Goal: Task Accomplishment & Management: Manage account settings

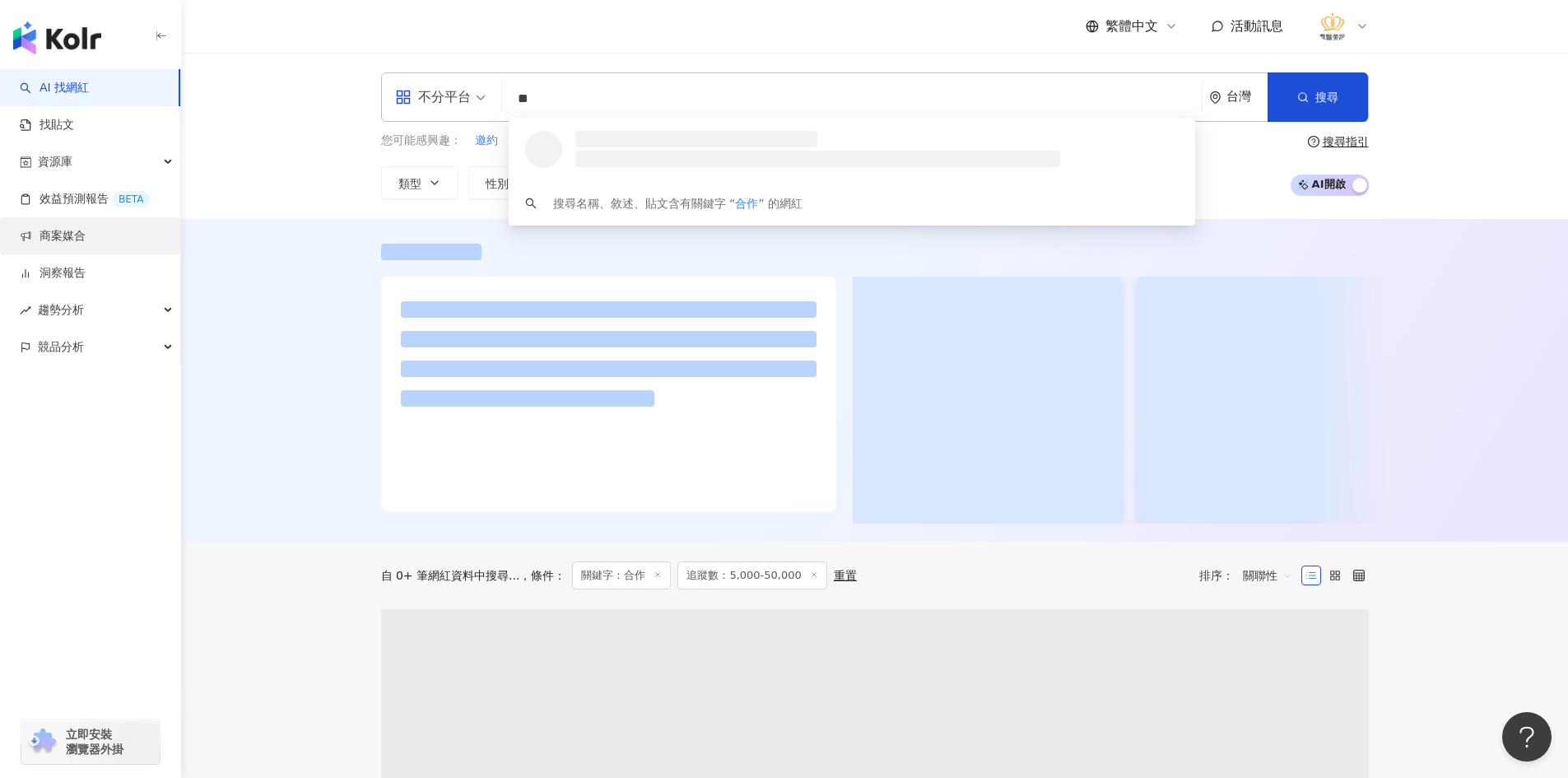
click at [86, 237] on link "商案媒合" at bounding box center [53, 236] width 66 height 17
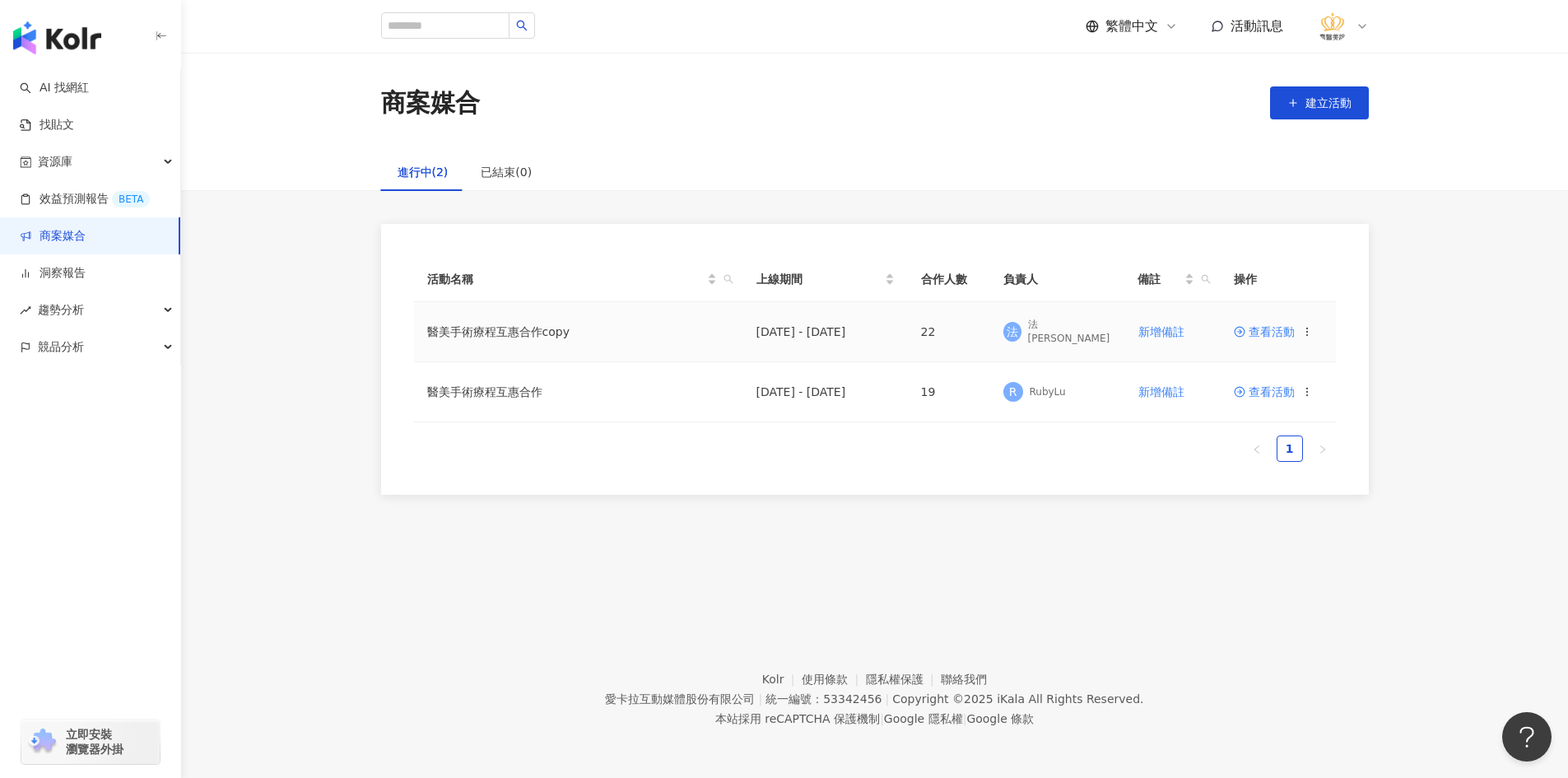
click at [1320, 338] on td "查看活動" at bounding box center [1278, 332] width 115 height 60
click at [1310, 331] on icon at bounding box center [1307, 332] width 12 height 12
click at [1260, 338] on span "查看活動" at bounding box center [1264, 332] width 61 height 12
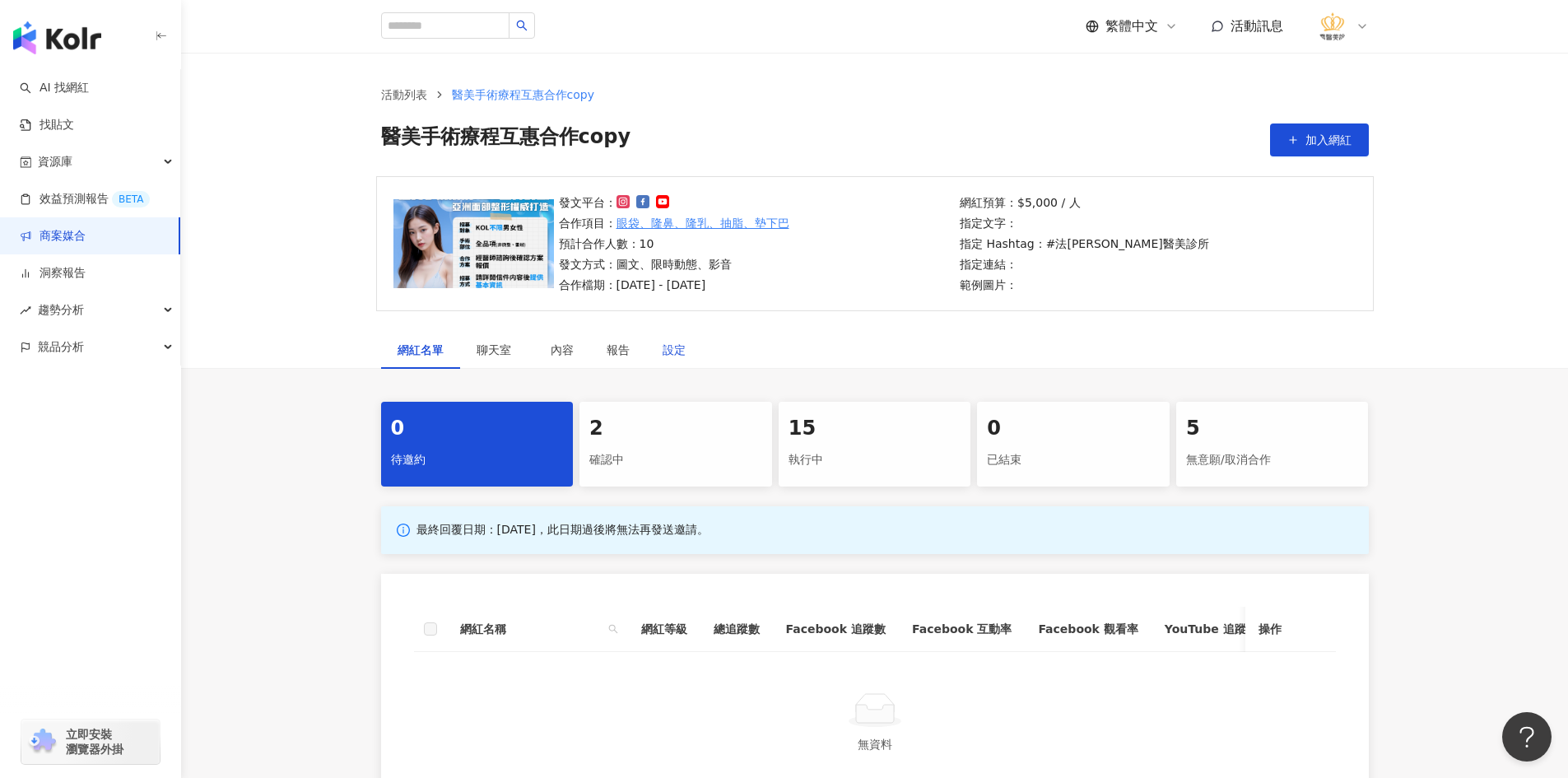
click at [679, 356] on div "設定" at bounding box center [674, 350] width 23 height 18
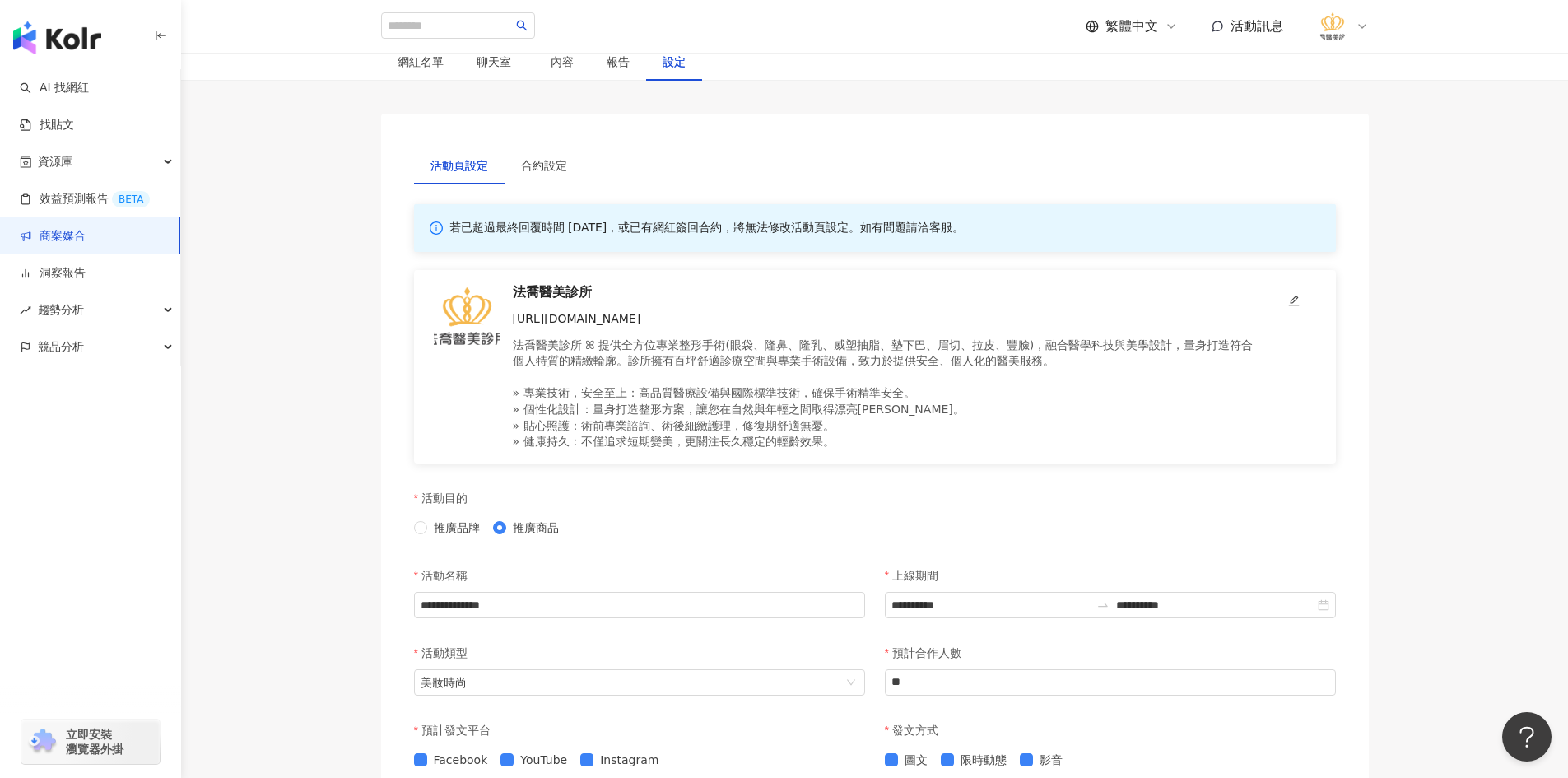
scroll to position [329, 0]
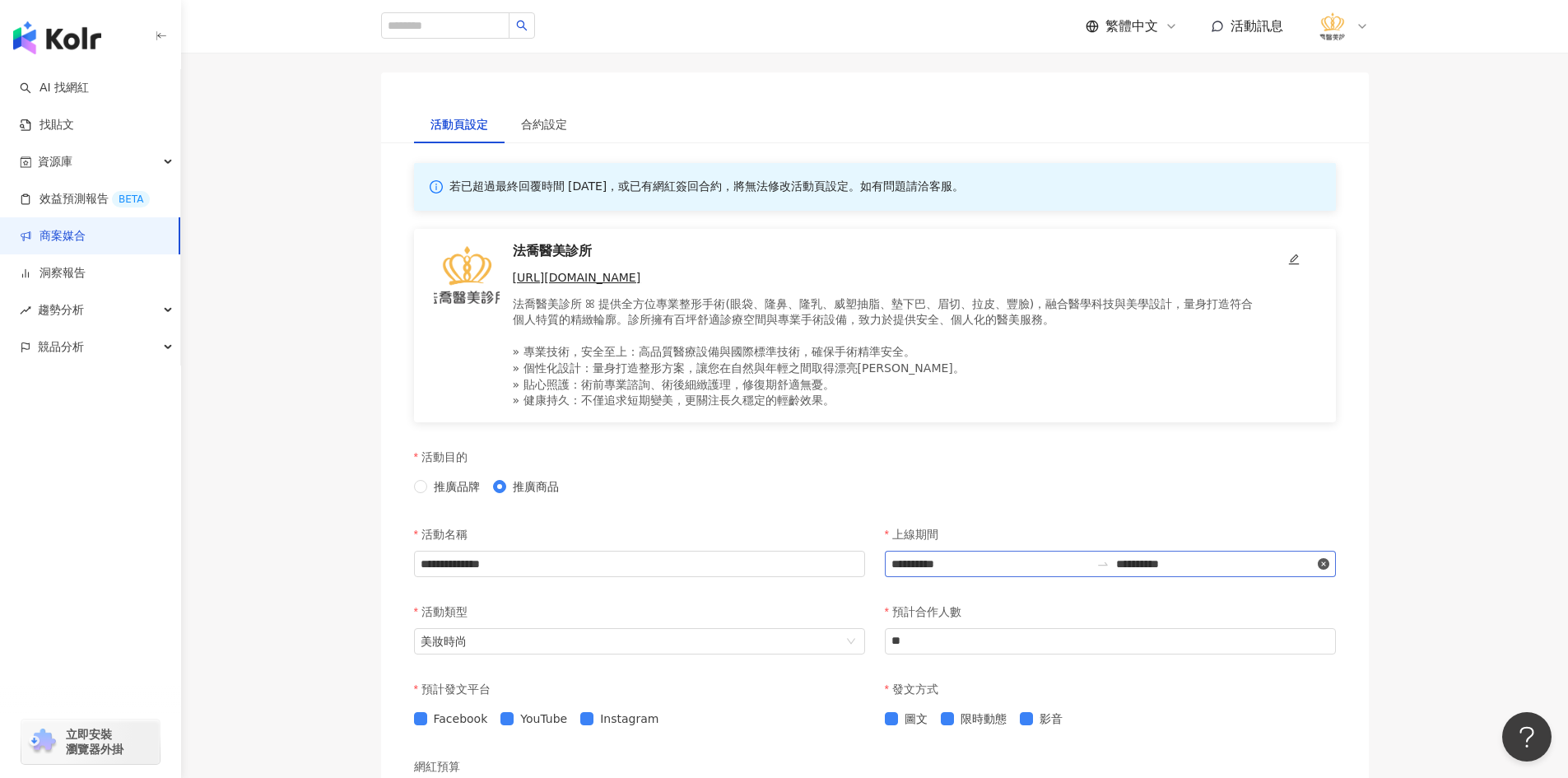
click at [1319, 559] on icon "close-circle" at bounding box center [1324, 564] width 12 height 12
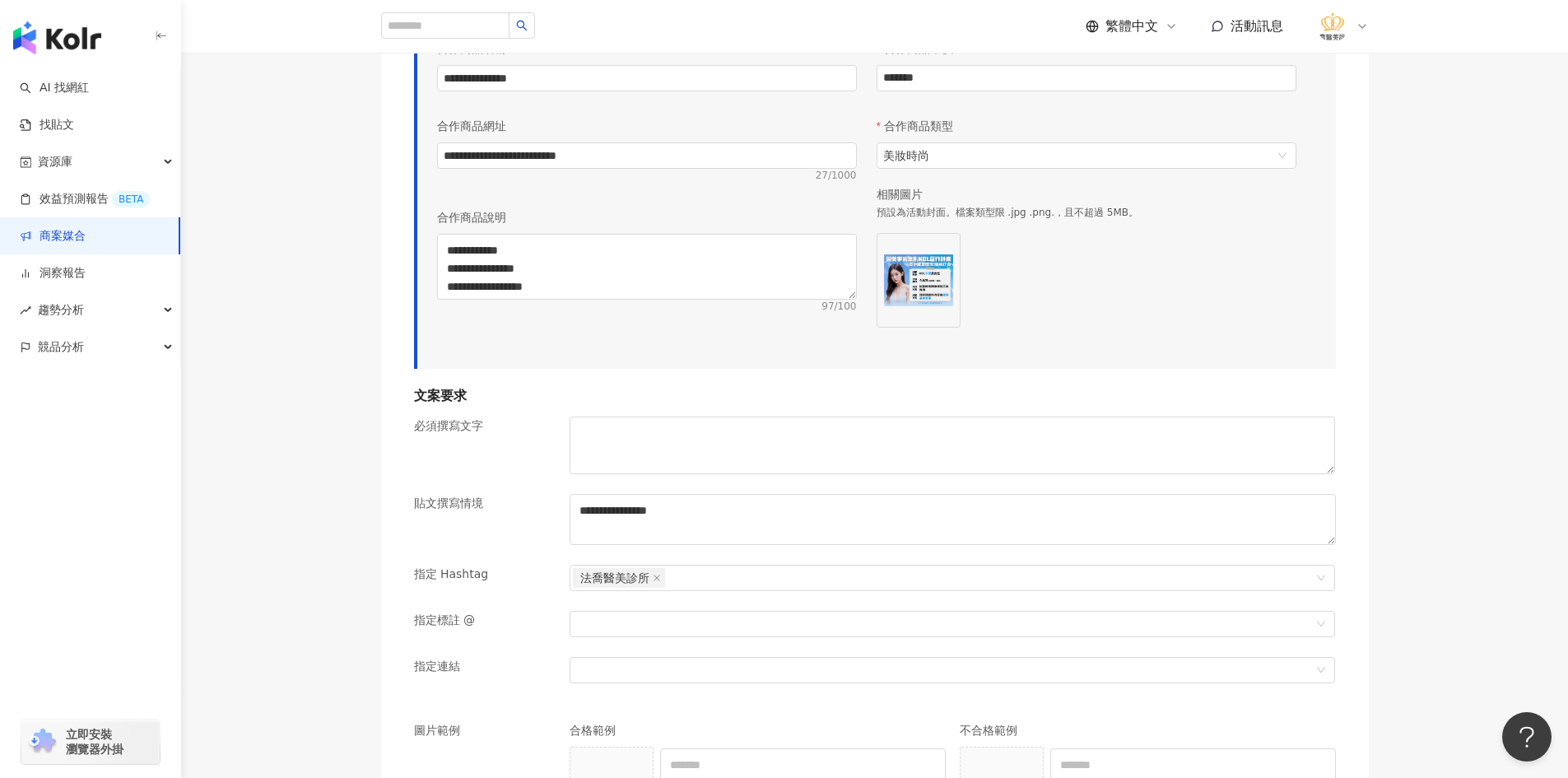
scroll to position [1070, 0]
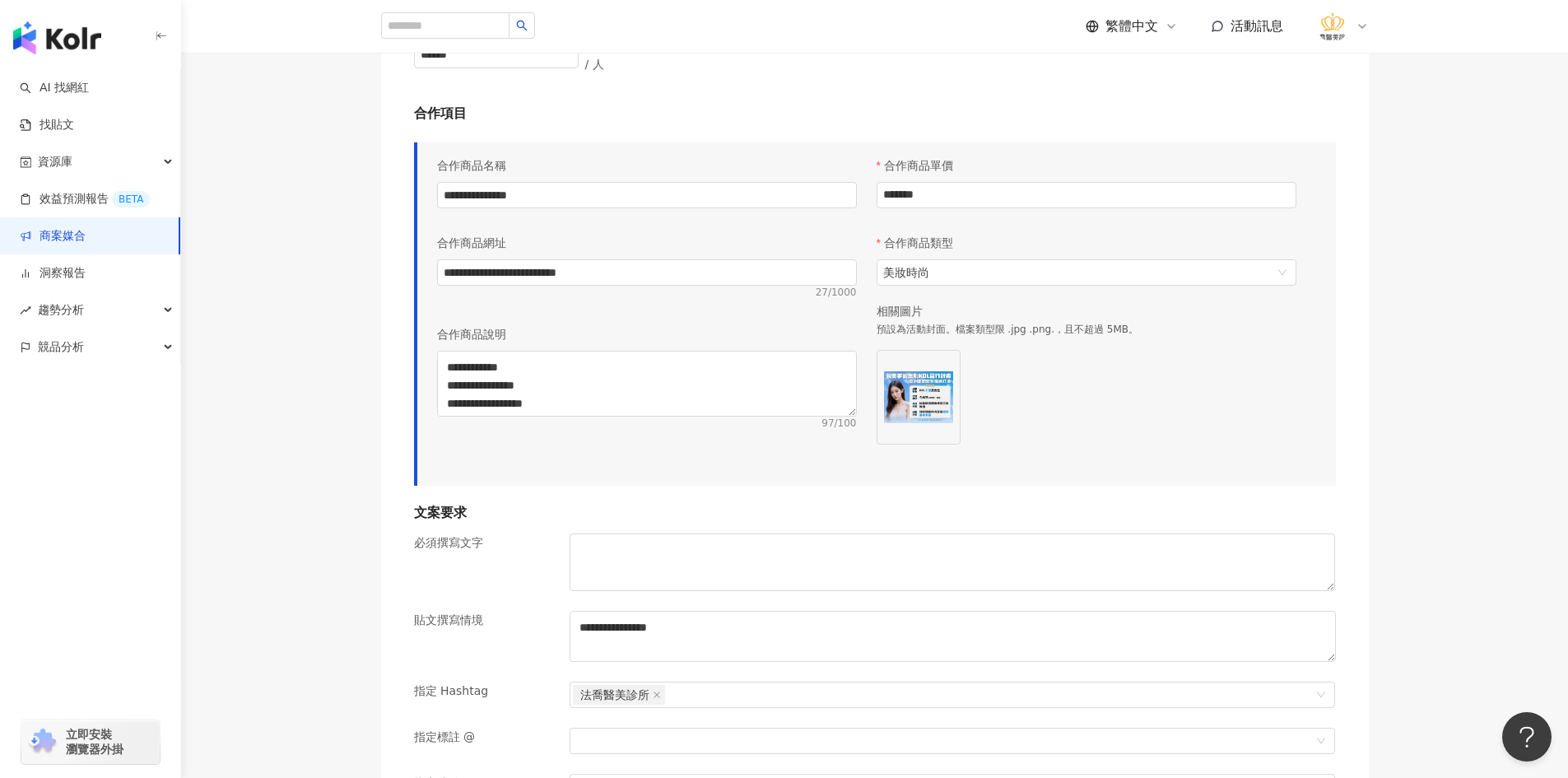
click at [279, 364] on div "**********" at bounding box center [874, 571] width 1386 height 2480
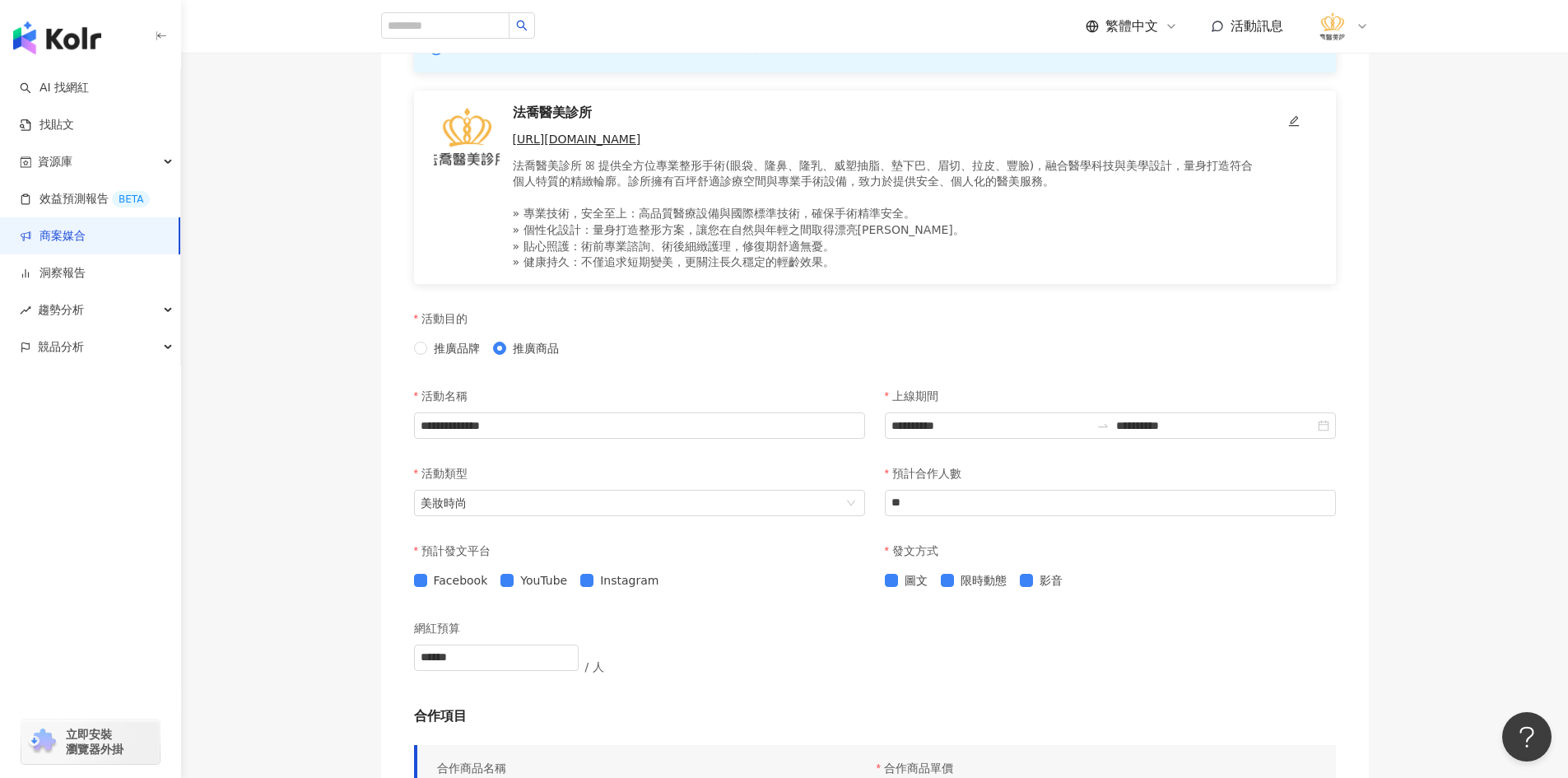
scroll to position [494, 0]
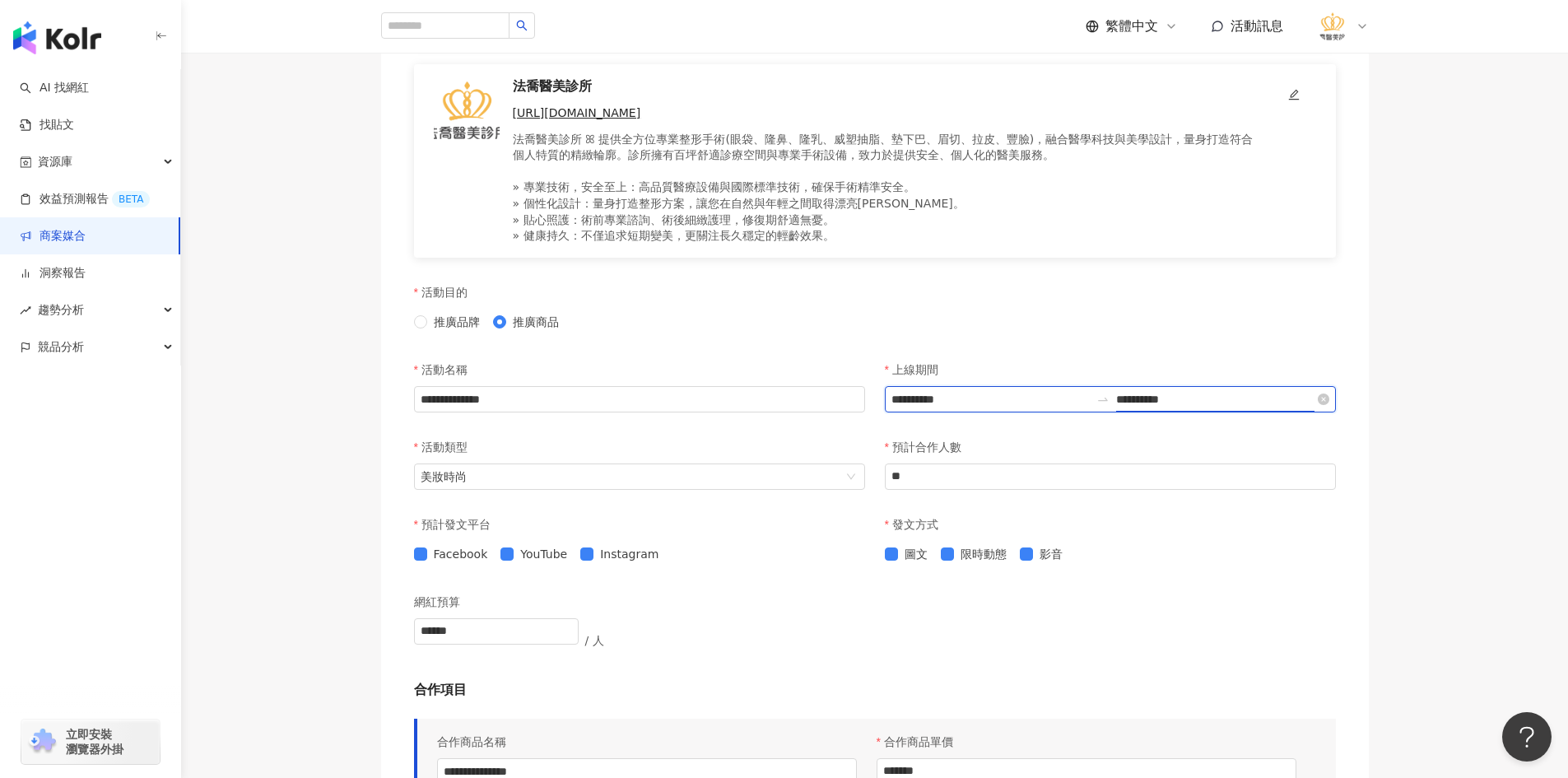
click at [1155, 407] on input "**********" at bounding box center [1215, 399] width 198 height 18
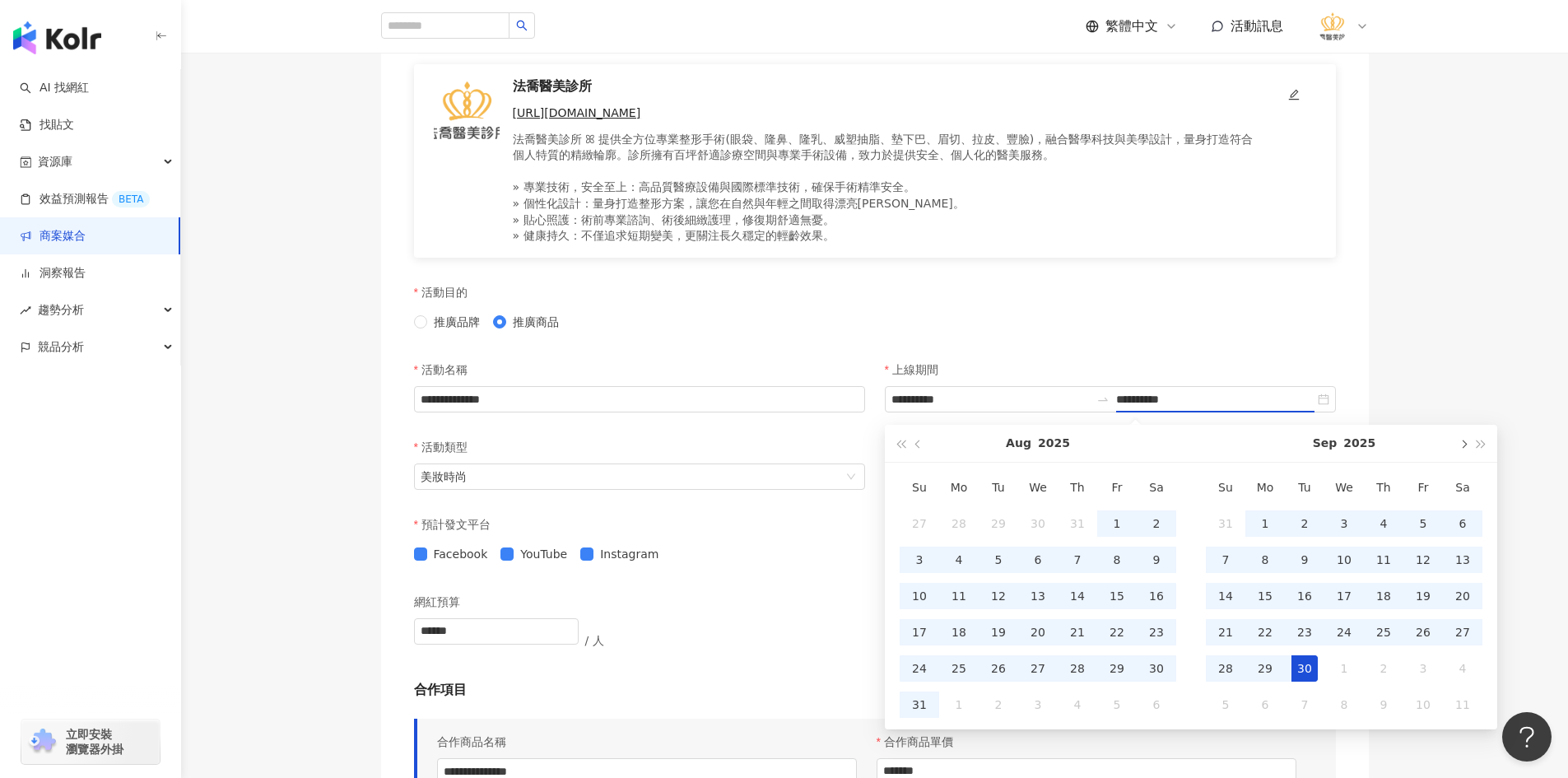
click at [1459, 445] on span "button" at bounding box center [1462, 444] width 8 height 8
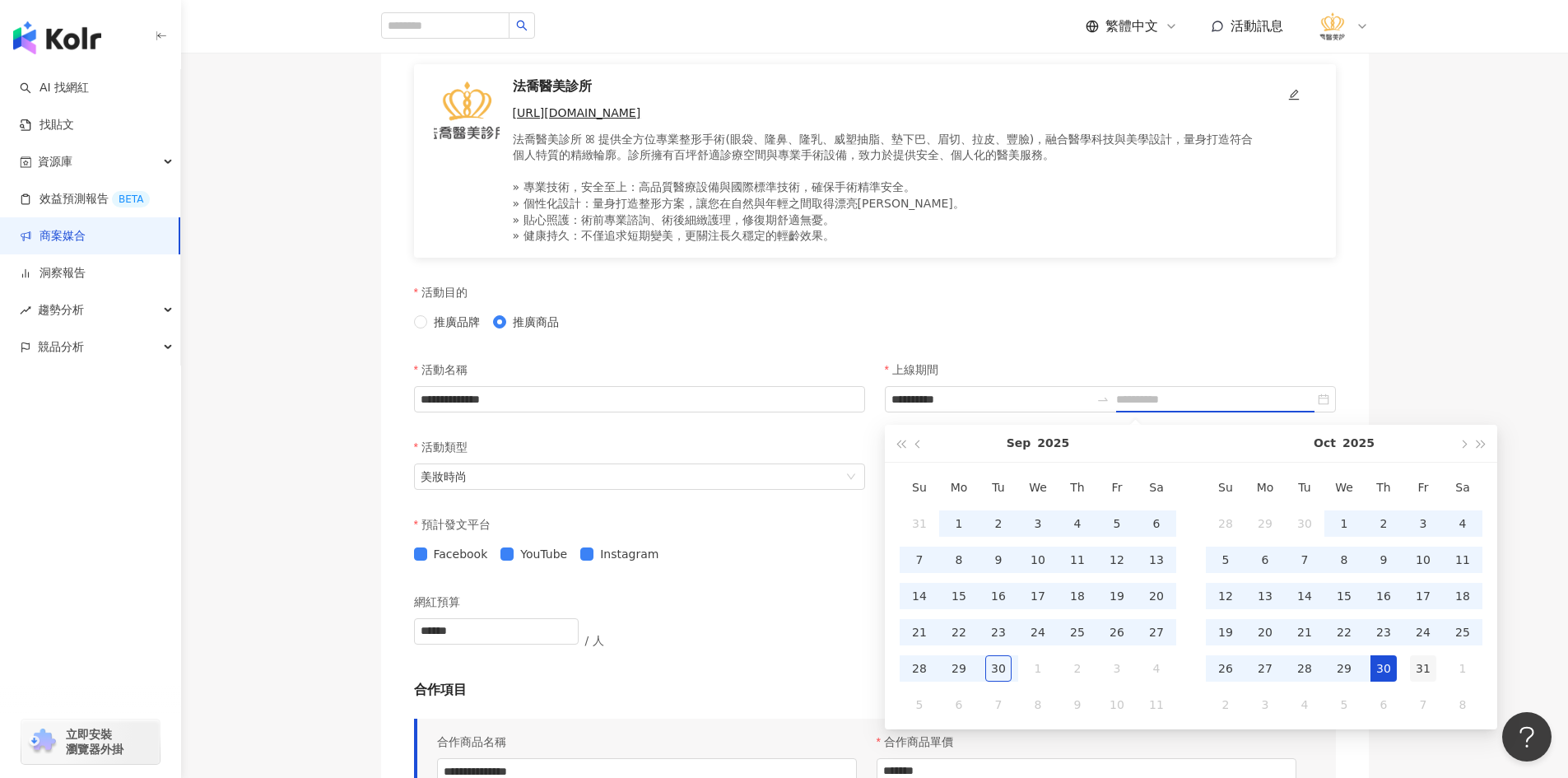
type input "**********"
click at [1428, 674] on div "31" at bounding box center [1423, 669] width 27 height 27
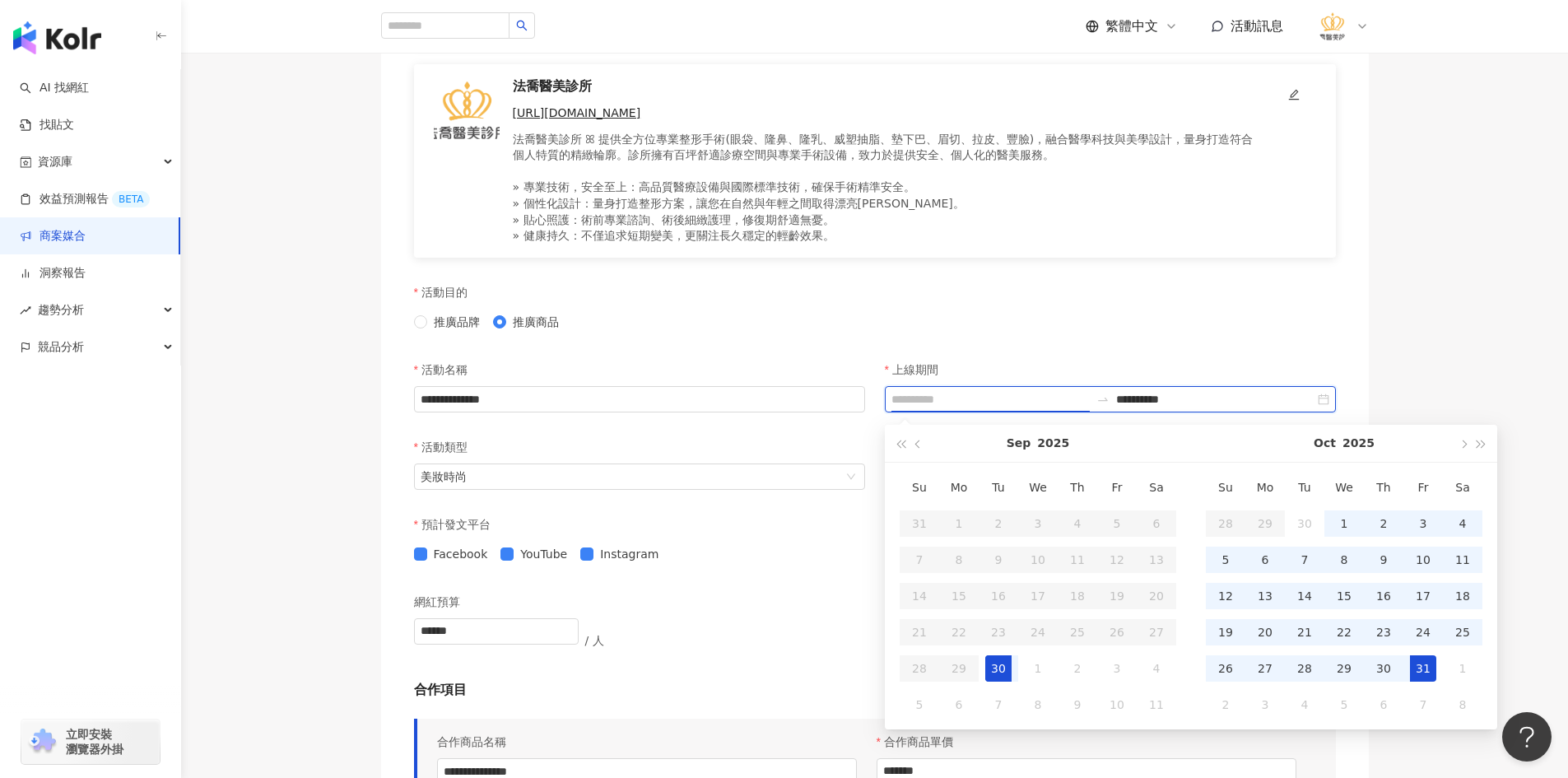
type input "**********"
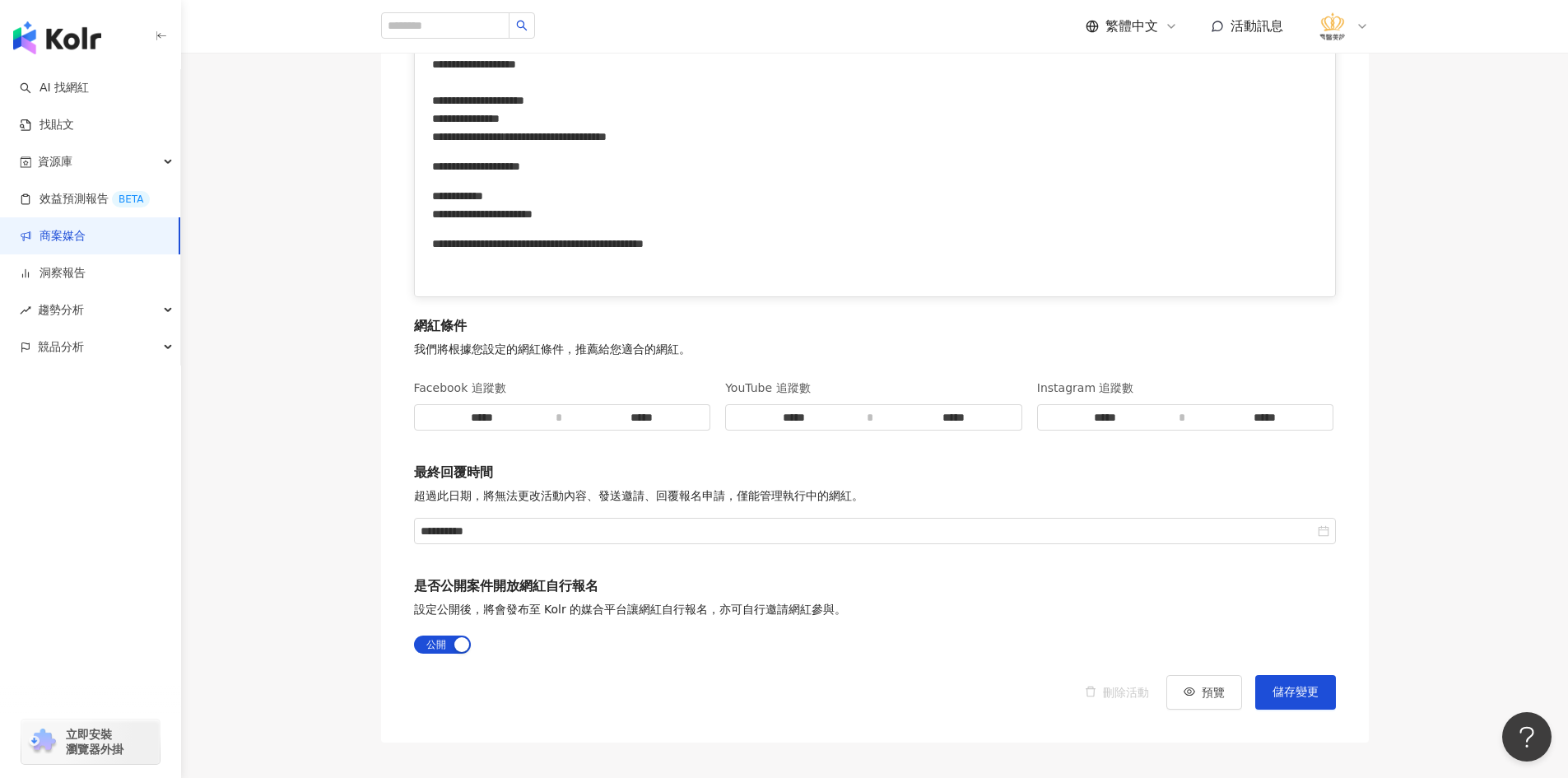
scroll to position [2141, 0]
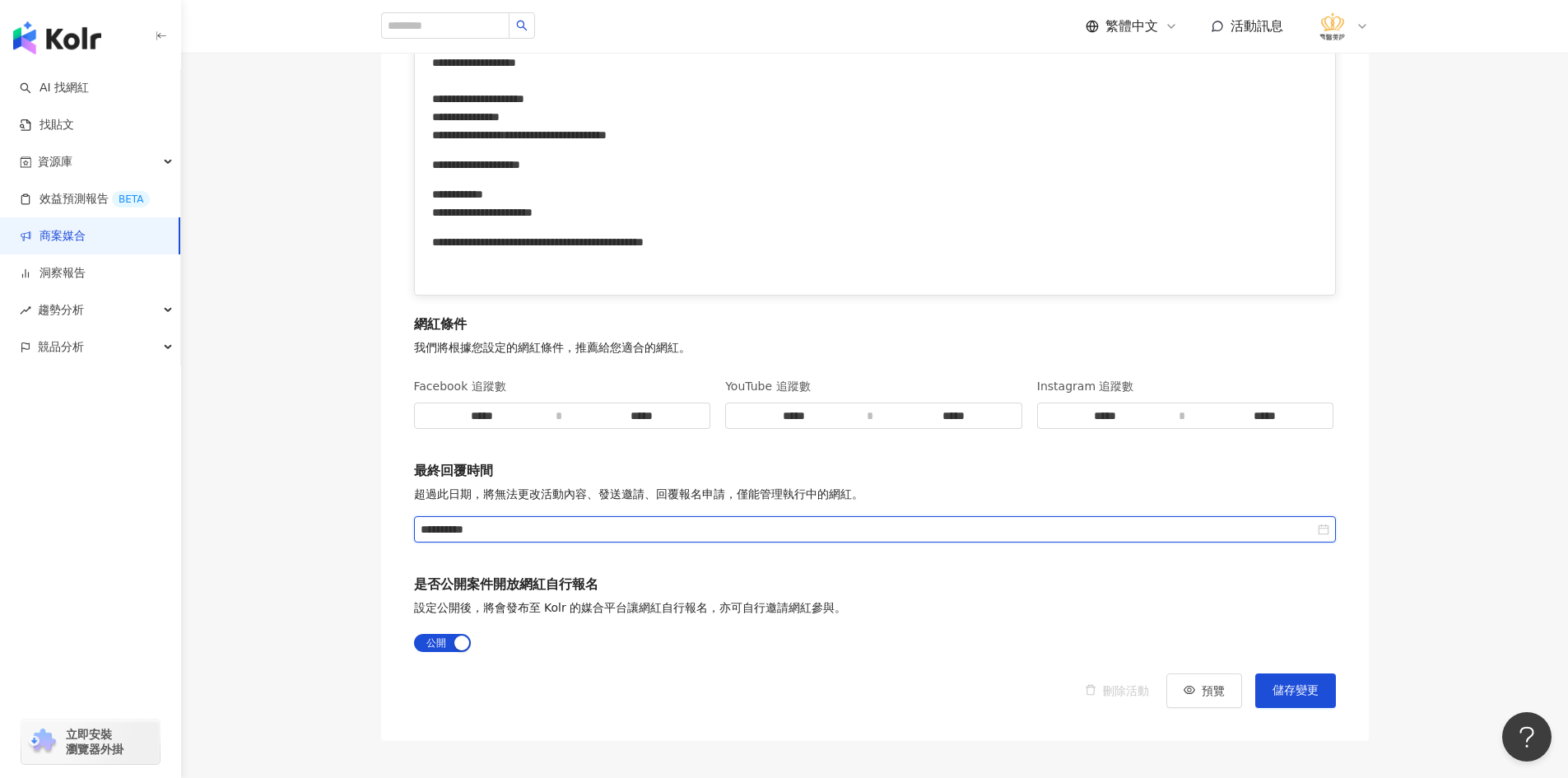
click at [554, 526] on input "**********" at bounding box center [867, 530] width 894 height 18
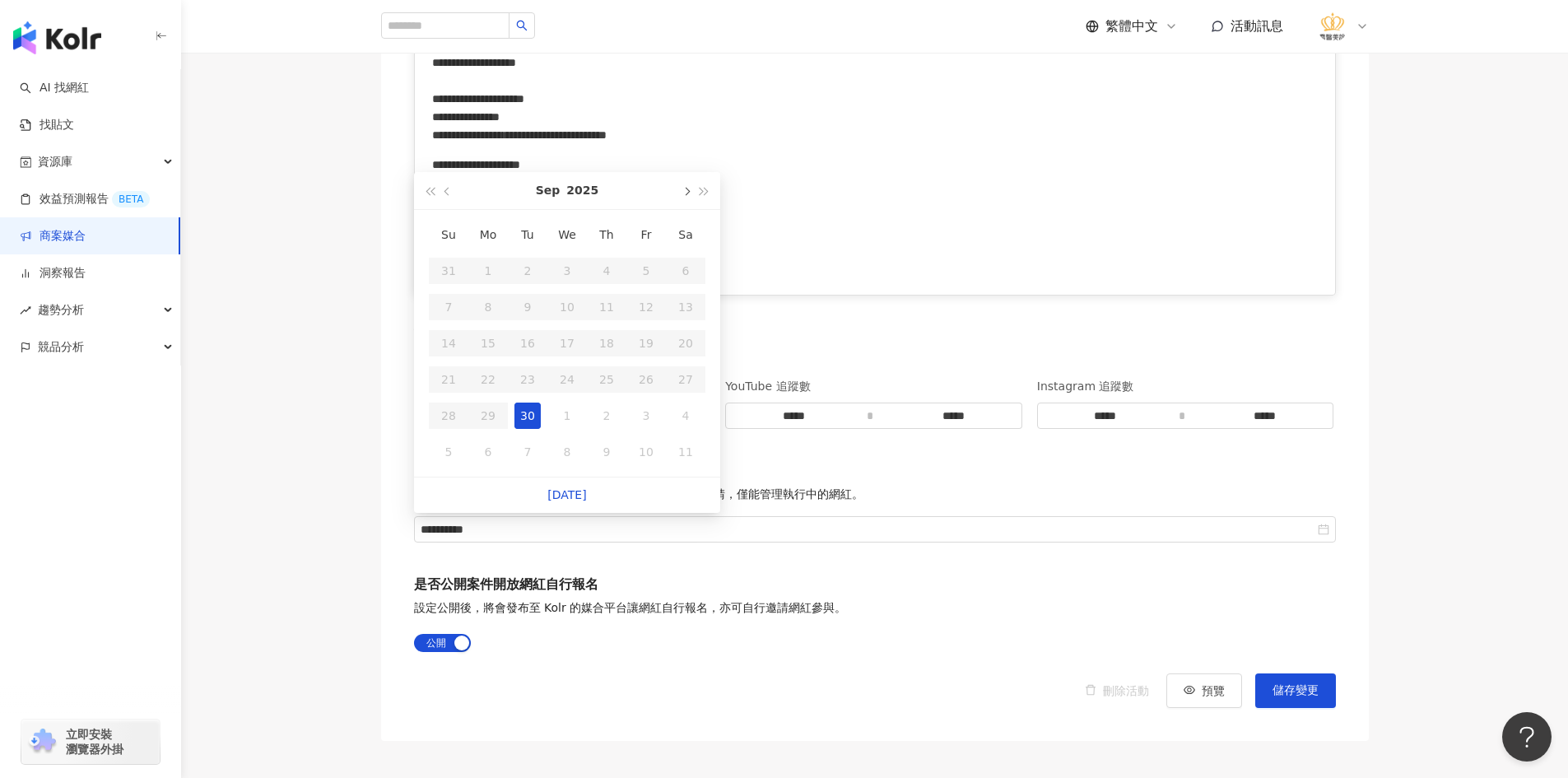
click at [689, 193] on button "button" at bounding box center [685, 190] width 18 height 37
type input "**********"
click at [641, 419] on div "31" at bounding box center [646, 416] width 27 height 27
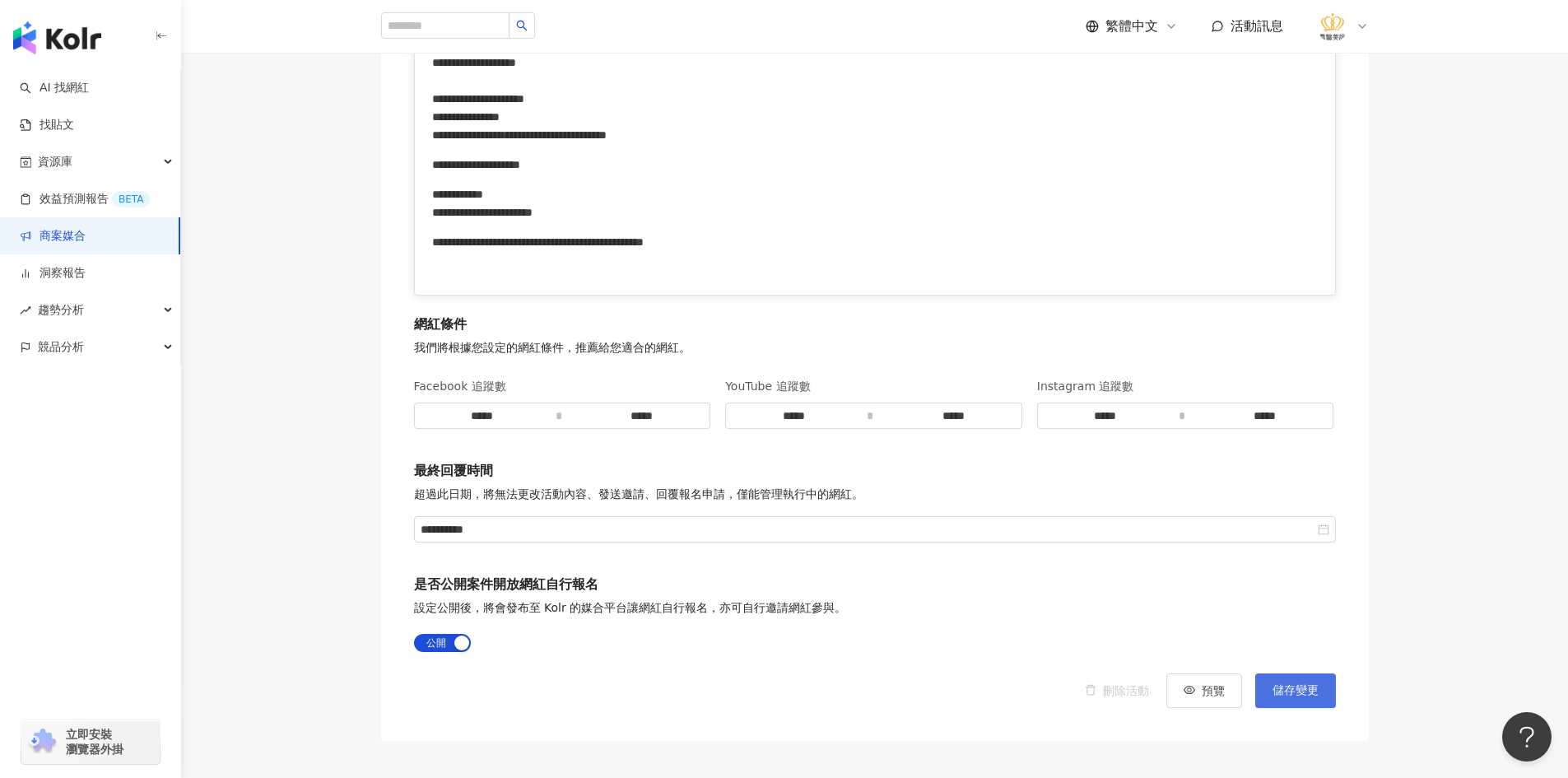
click at [1290, 689] on span "儲存變更" at bounding box center [1295, 690] width 46 height 13
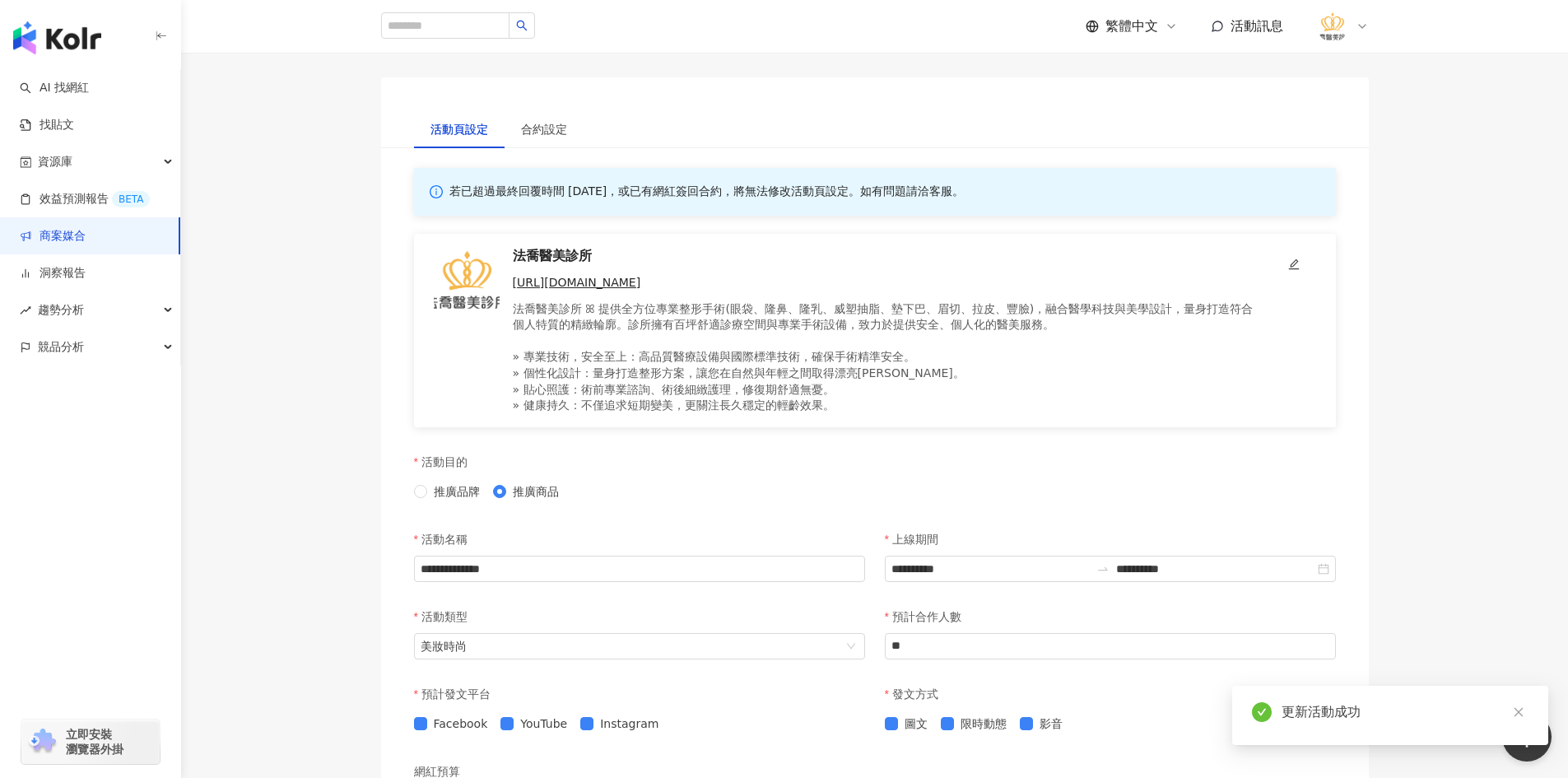
scroll to position [0, 0]
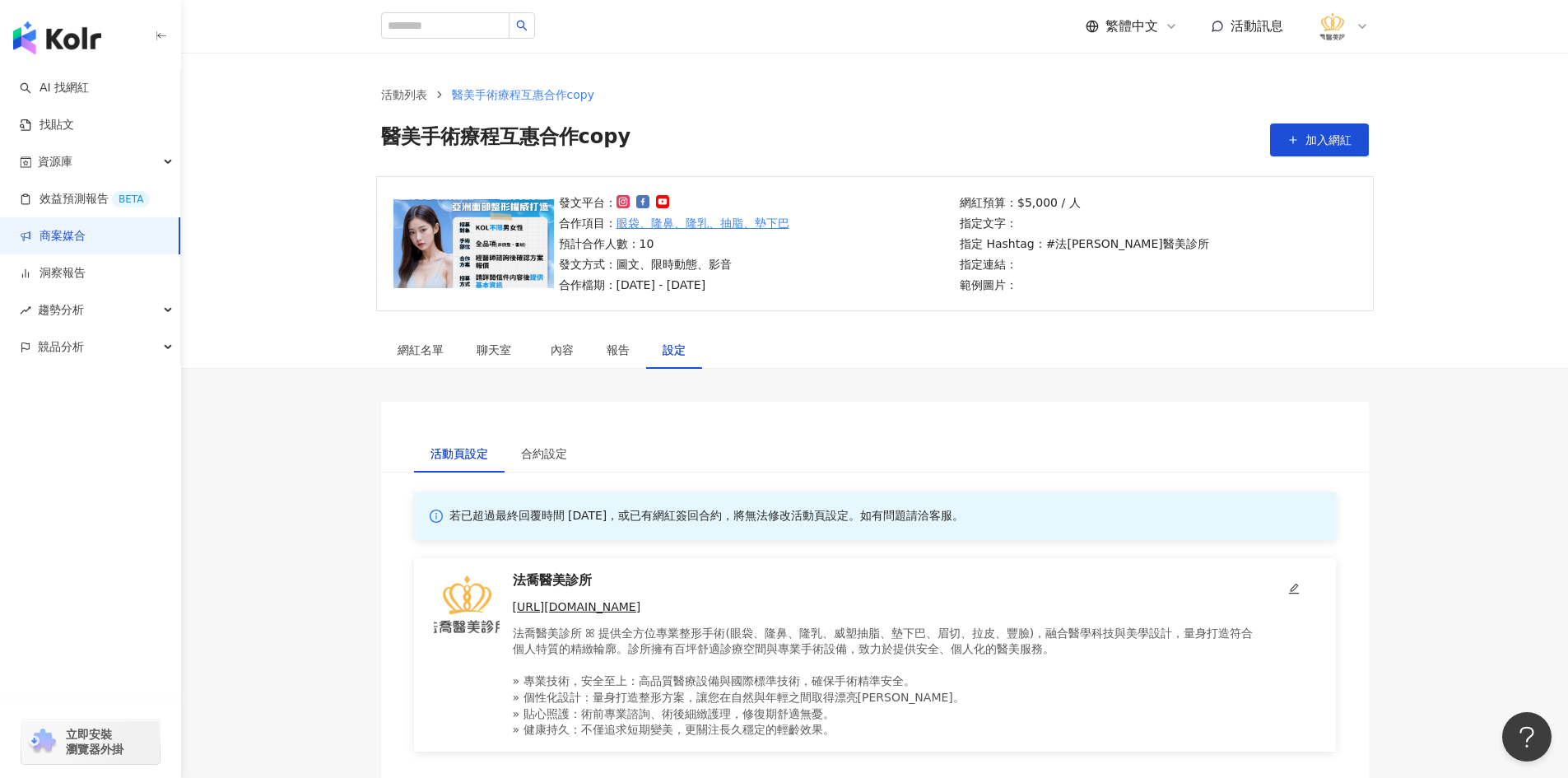
click at [494, 91] on span "醫美手術療程互惠合作copy" at bounding box center [523, 95] width 143 height 13
click at [423, 88] on link "活動列表" at bounding box center [403, 95] width 53 height 18
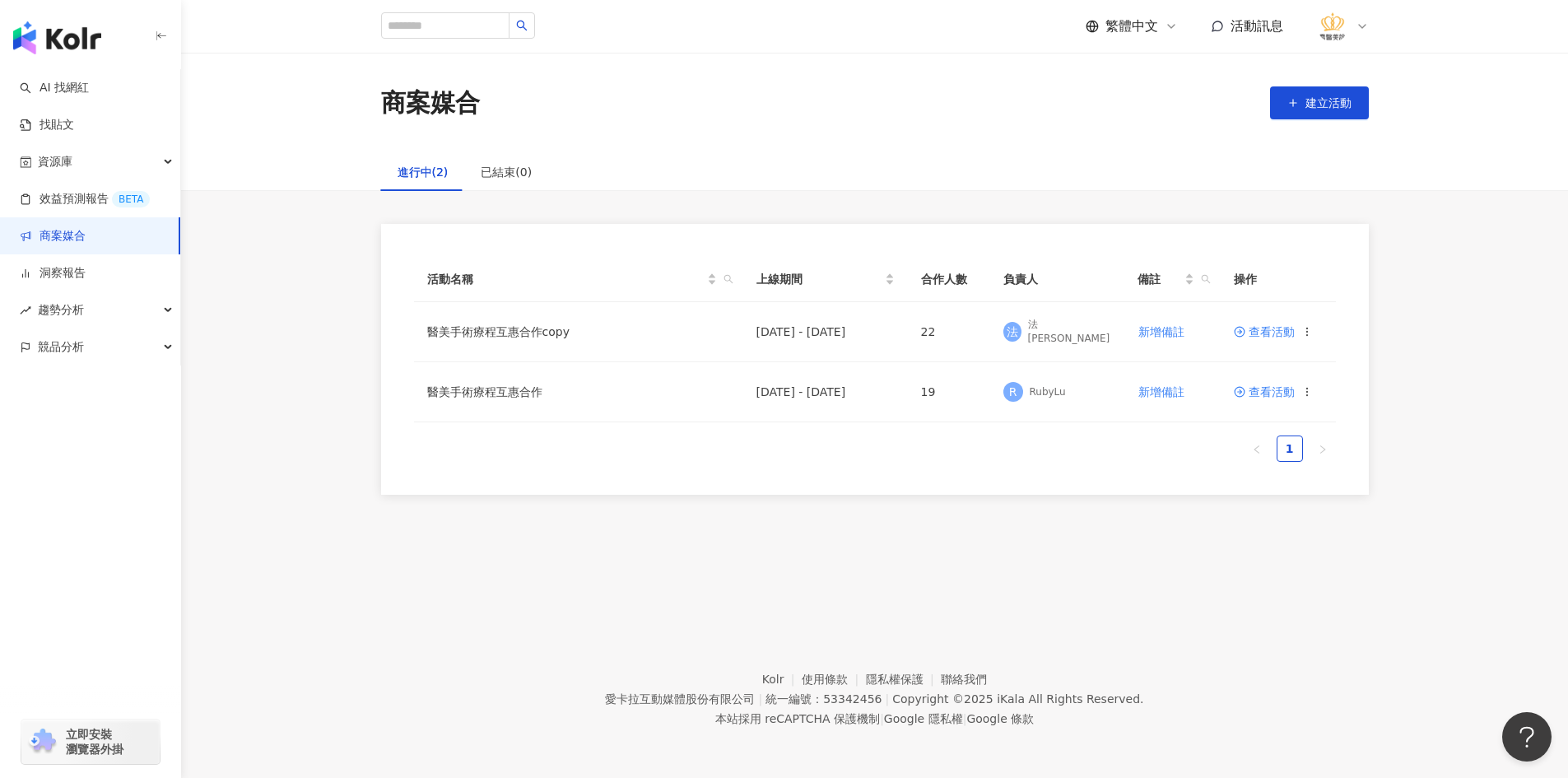
click at [334, 420] on div "活動名稱 上線期間 合作人數 負責人 備註 操作 醫美手術療程互惠合作copy 2025/6/3 - 2025/10/31 22 法 法喬 新增備註 查看活動…" at bounding box center [874, 359] width 1386 height 271
click at [343, 422] on div "活動名稱 上線期間 合作人數 負責人 備註 操作 醫美手術療程互惠合作copy 2025/6/3 - 2025/10/31 22 法 法喬 新增備註 查看活動…" at bounding box center [874, 359] width 1386 height 271
click at [447, 558] on div "商案媒合 建立活動 進行中(2) 已結束(0) 活動名稱 上線期間 合作人數 負責人 備註 操作 醫美手術療程互惠合作copy 2025/6/3 - 2025…" at bounding box center [874, 324] width 1386 height 543
click at [489, 322] on td "醫美手術療程互惠合作copy" at bounding box center [579, 332] width 329 height 60
click at [1259, 331] on span "查看活動" at bounding box center [1264, 332] width 61 height 12
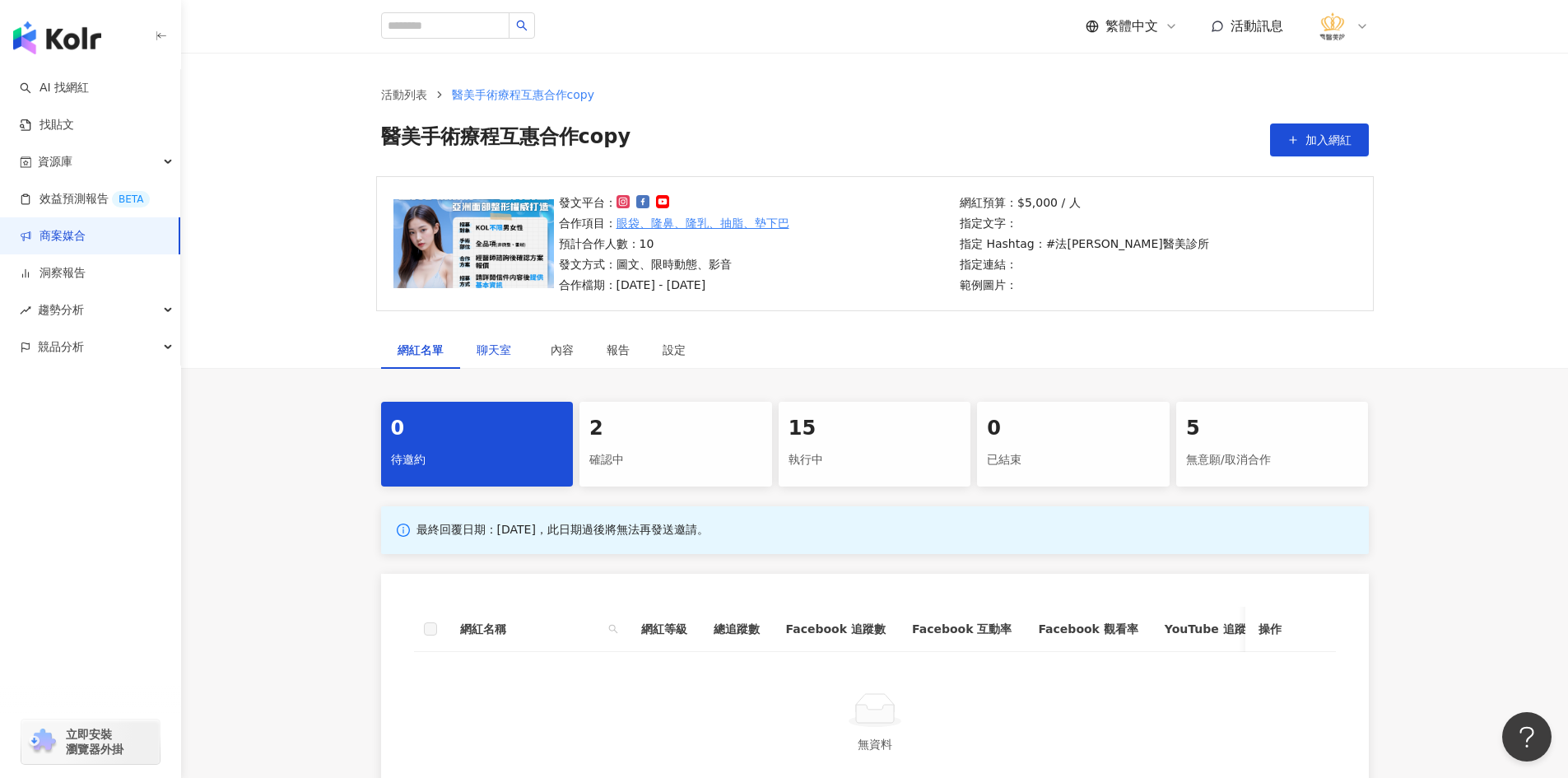
click at [506, 351] on span "聊天室" at bounding box center [497, 350] width 41 height 12
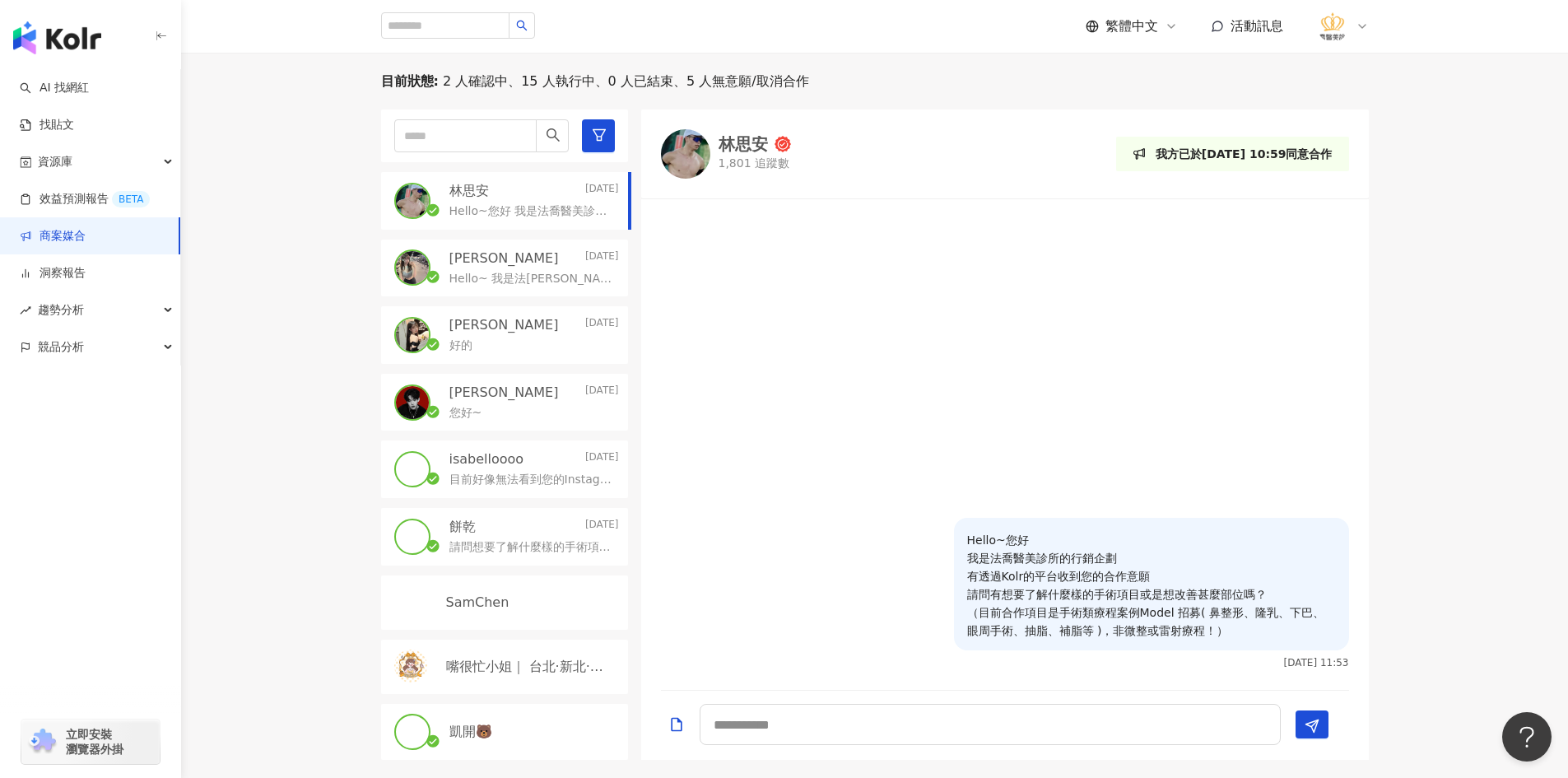
scroll to position [247, 0]
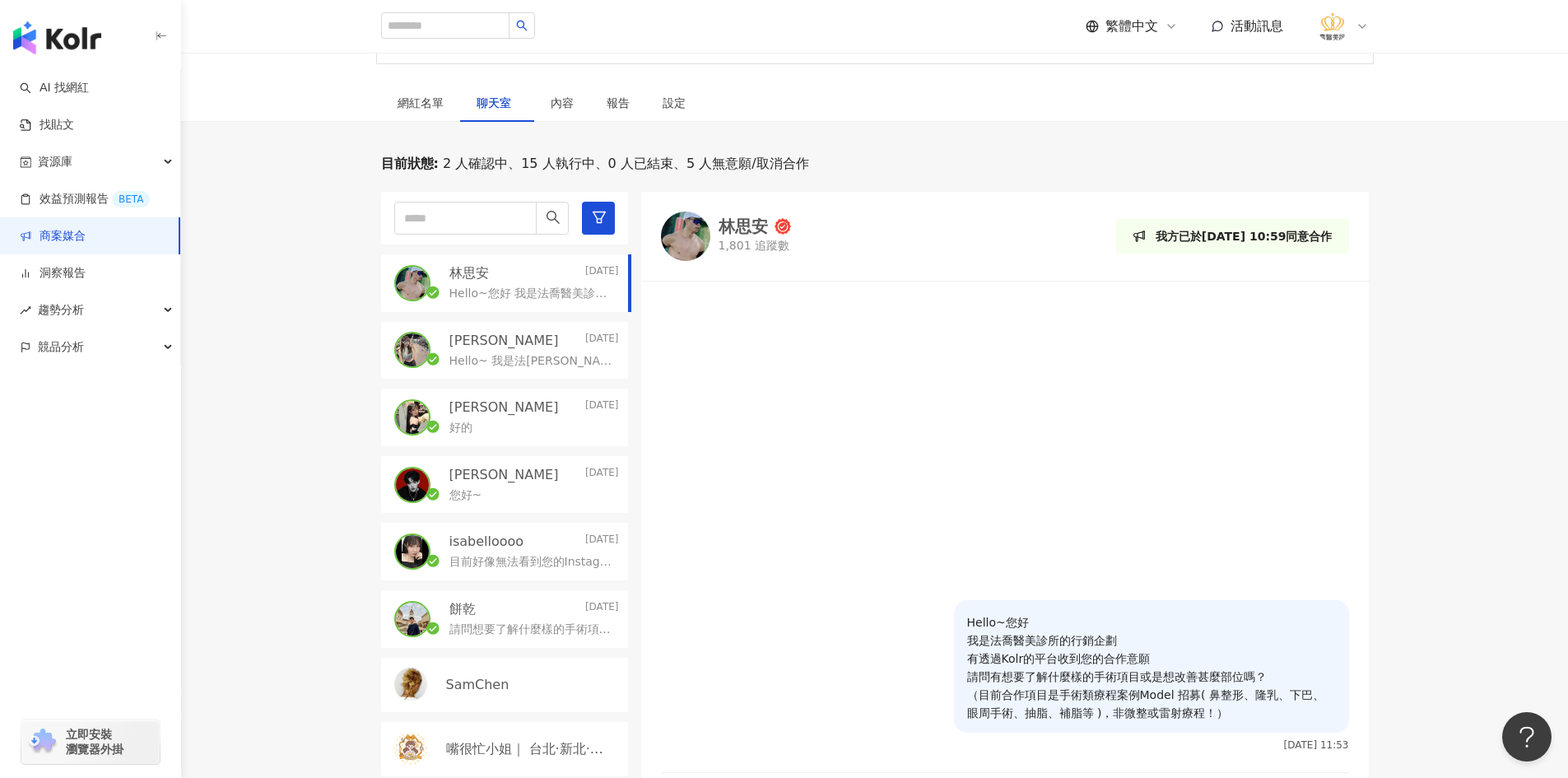
click at [736, 226] on div "林思安" at bounding box center [743, 227] width 49 height 17
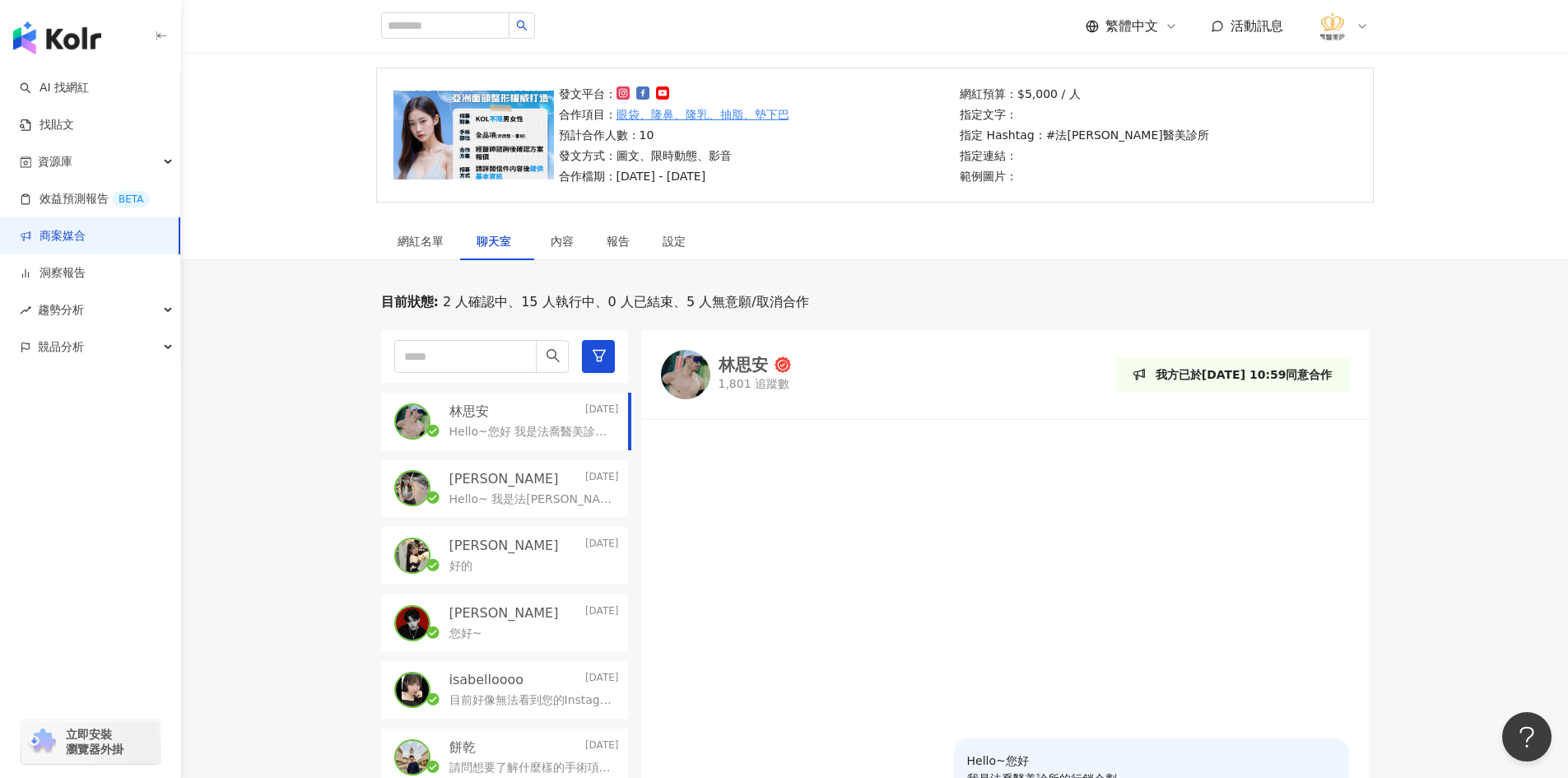
scroll to position [0, 0]
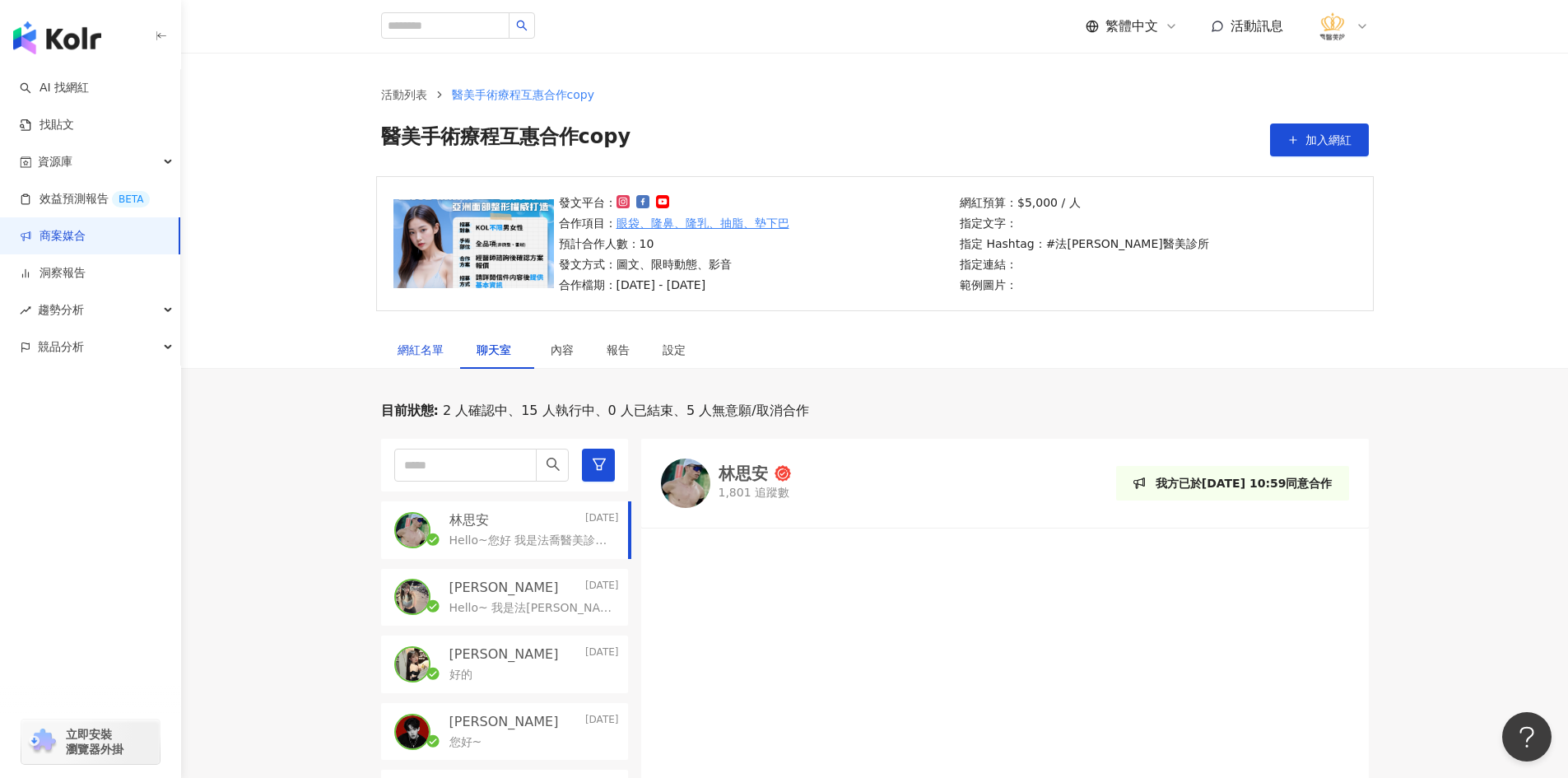
click at [425, 349] on div "網紅名單" at bounding box center [420, 350] width 46 height 18
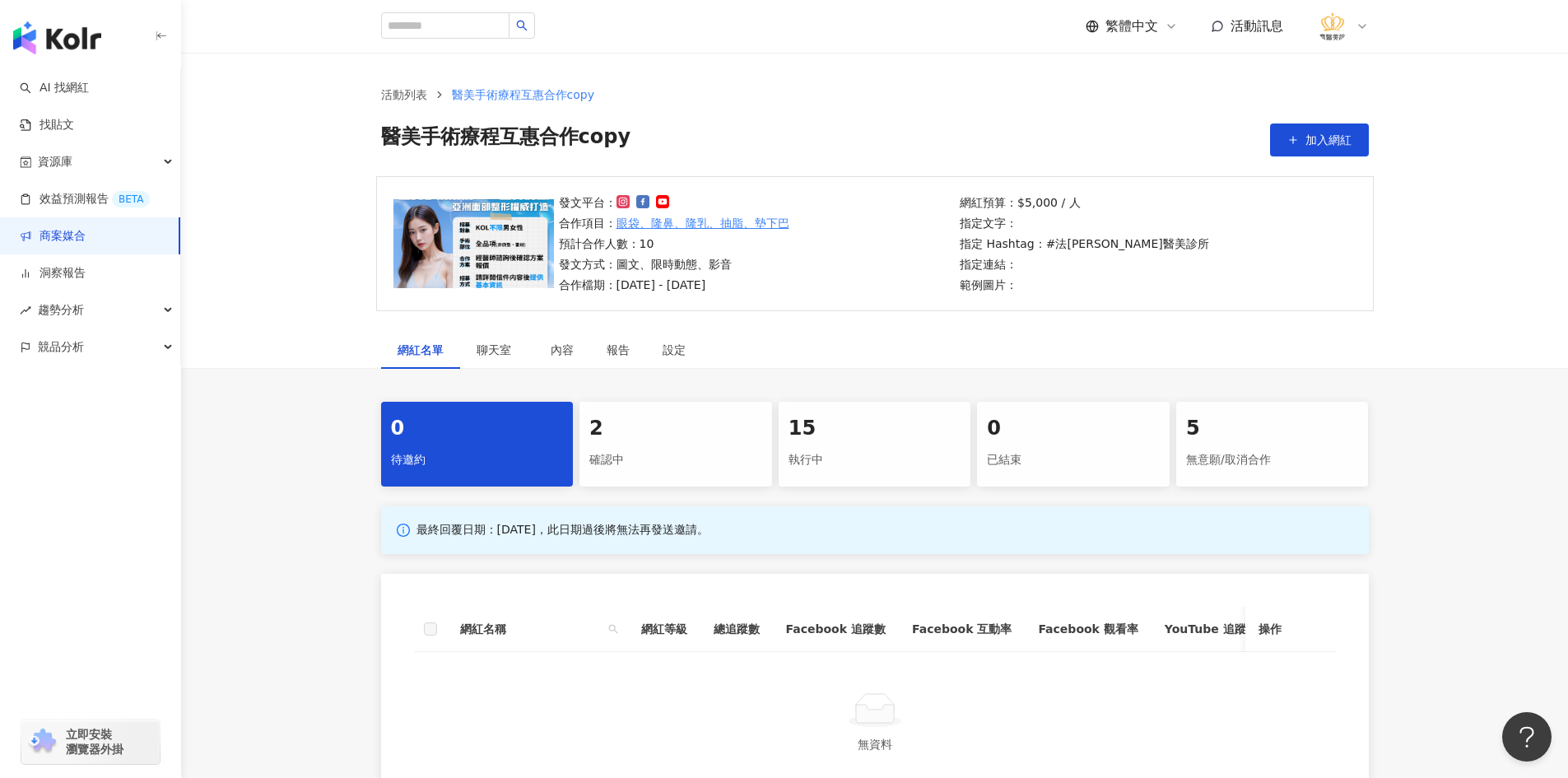
click at [655, 453] on div "確認中" at bounding box center [675, 460] width 173 height 28
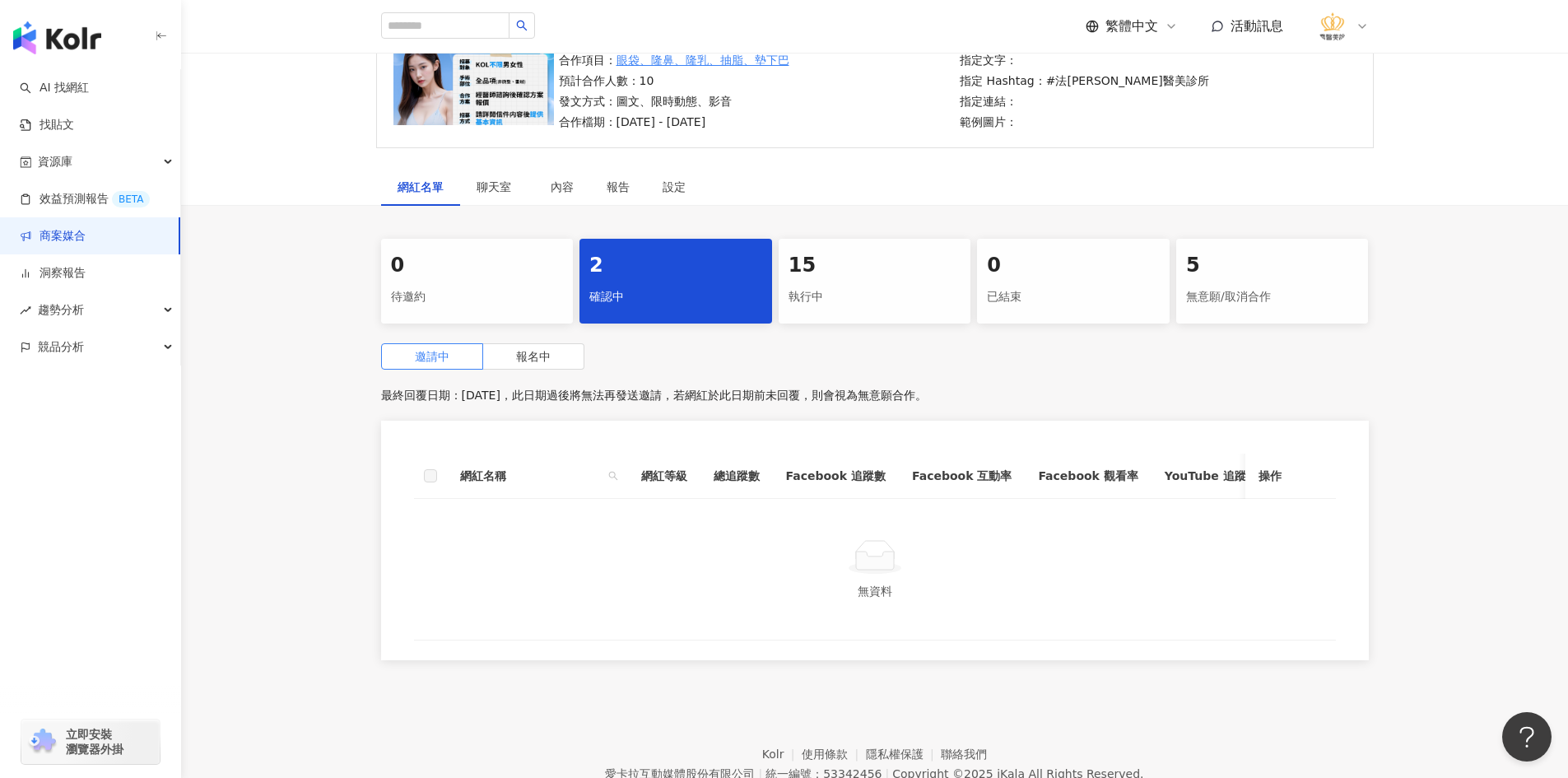
scroll to position [164, 0]
click at [519, 354] on span "報名中" at bounding box center [533, 355] width 34 height 13
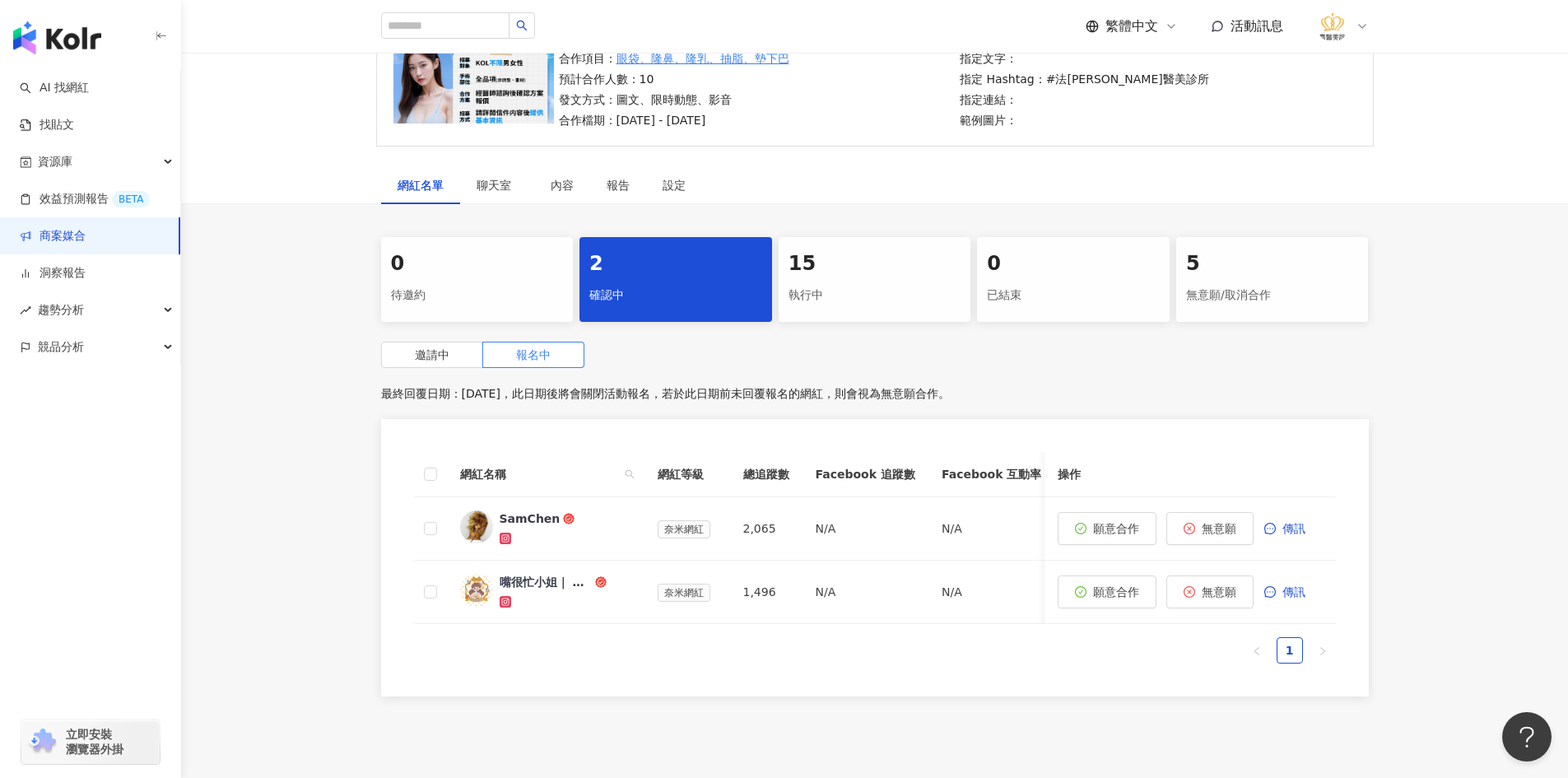
click at [308, 470] on div "0 待邀約 2 確認中 15 執行中 0 已結束 5 無意願/取消合作 邀請中 報名中 最終回覆日期：2025/10/31，此日期後將會關閉活動報名，若於此日…" at bounding box center [874, 471] width 1386 height 469
click at [508, 575] on div "嘴很忙小姐｜ 台北·新北·桃園·新竹美食" at bounding box center [545, 582] width 93 height 17
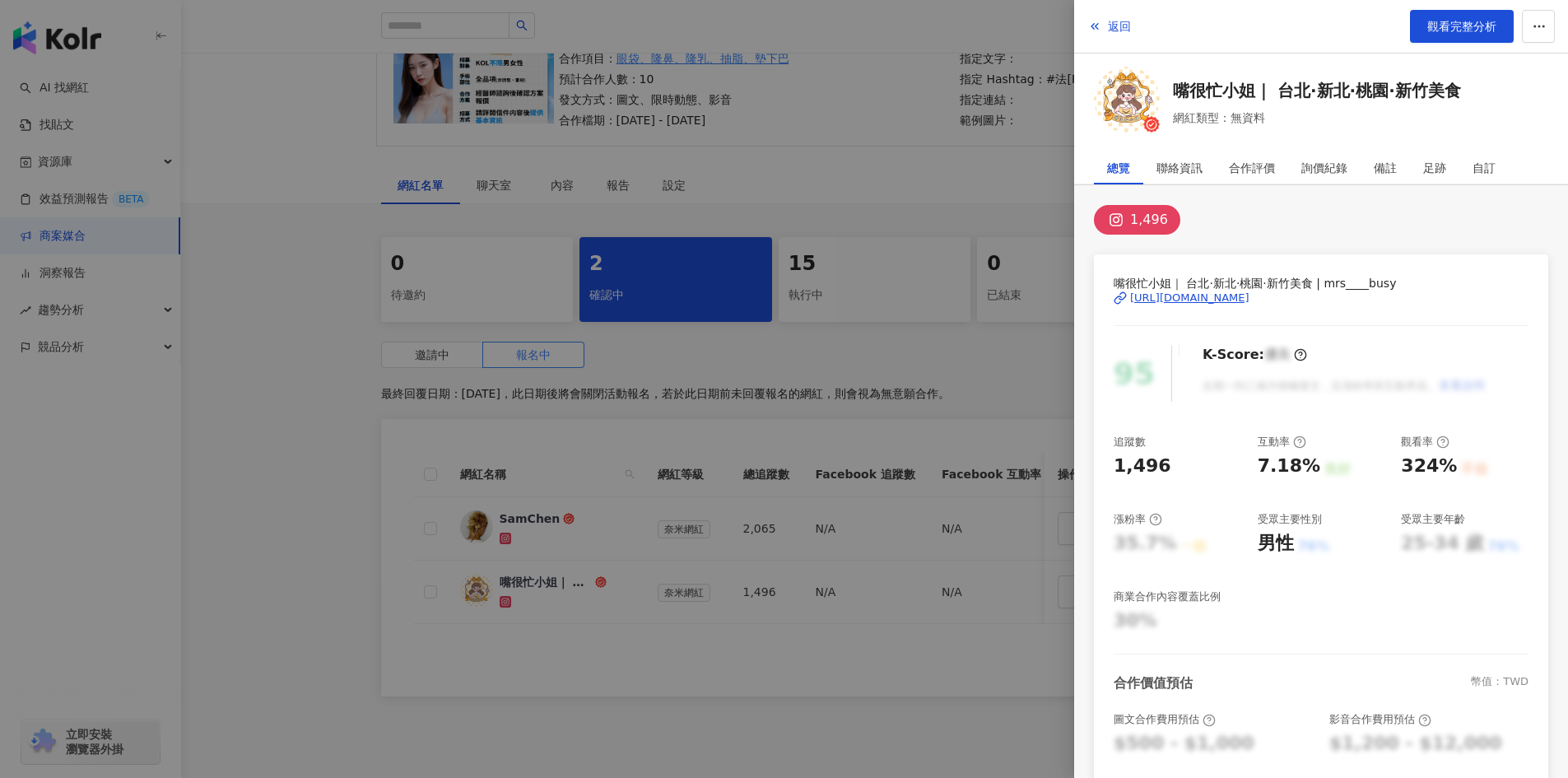
click at [1197, 293] on div "https://www.instagram.com/mrs____busy" at bounding box center [1189, 298] width 119 height 15
click at [403, 517] on div at bounding box center [784, 389] width 1568 height 778
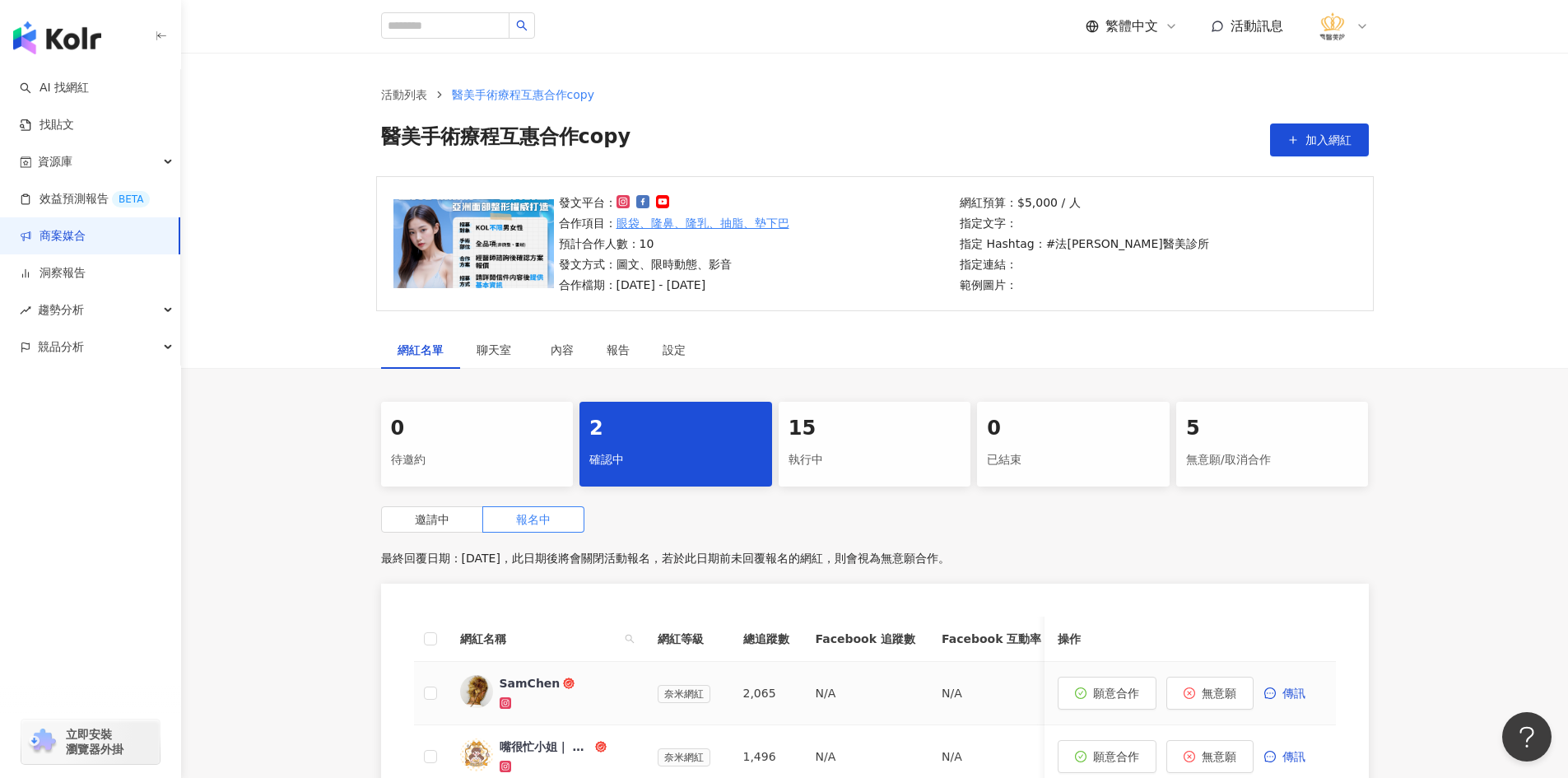
click at [538, 685] on div "SamChen" at bounding box center [529, 684] width 61 height 17
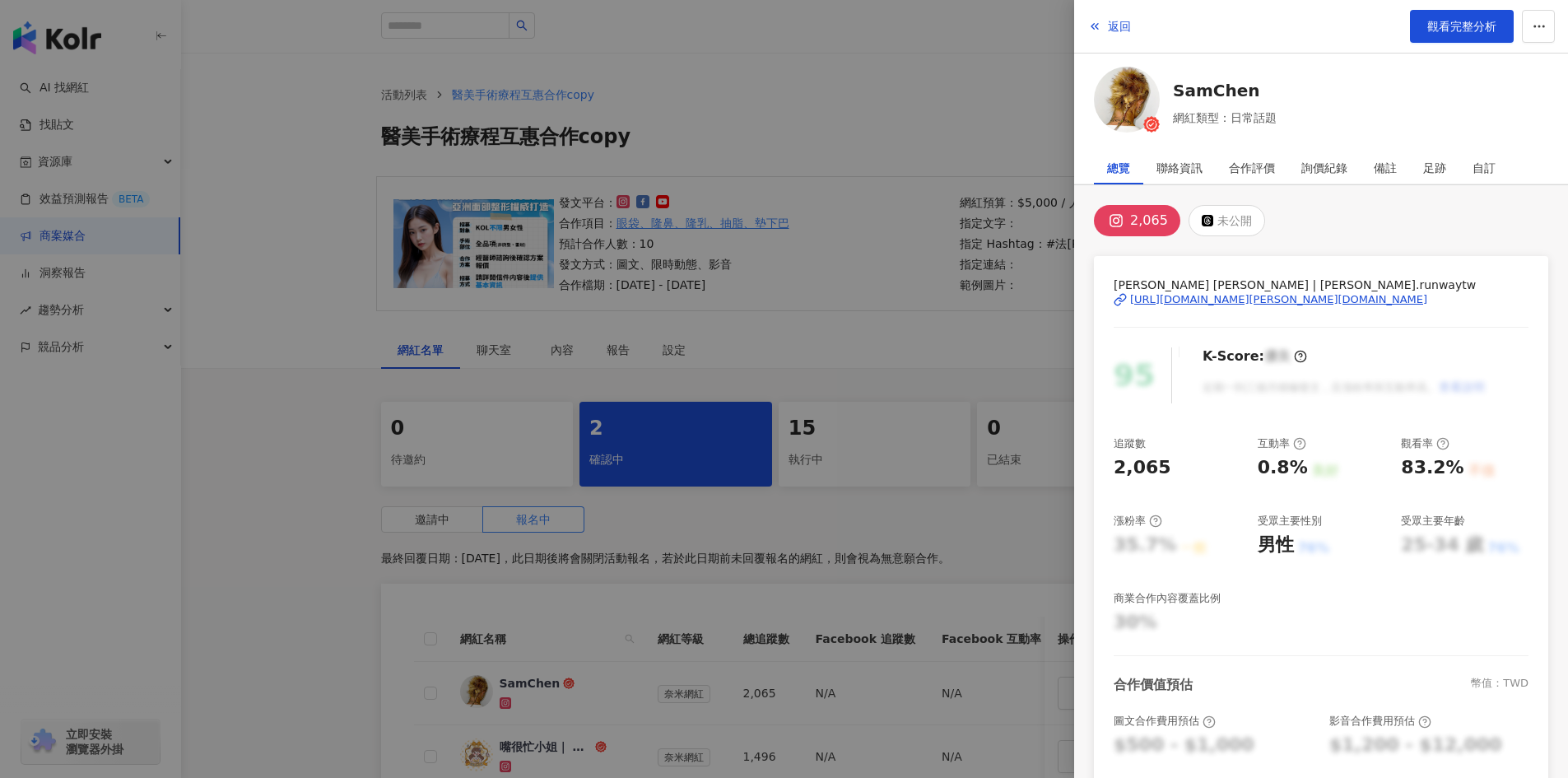
click at [1256, 292] on div "https://www.instagram.com/sam.runwaytw/" at bounding box center [1278, 299] width 297 height 15
click at [333, 461] on div at bounding box center [784, 389] width 1568 height 778
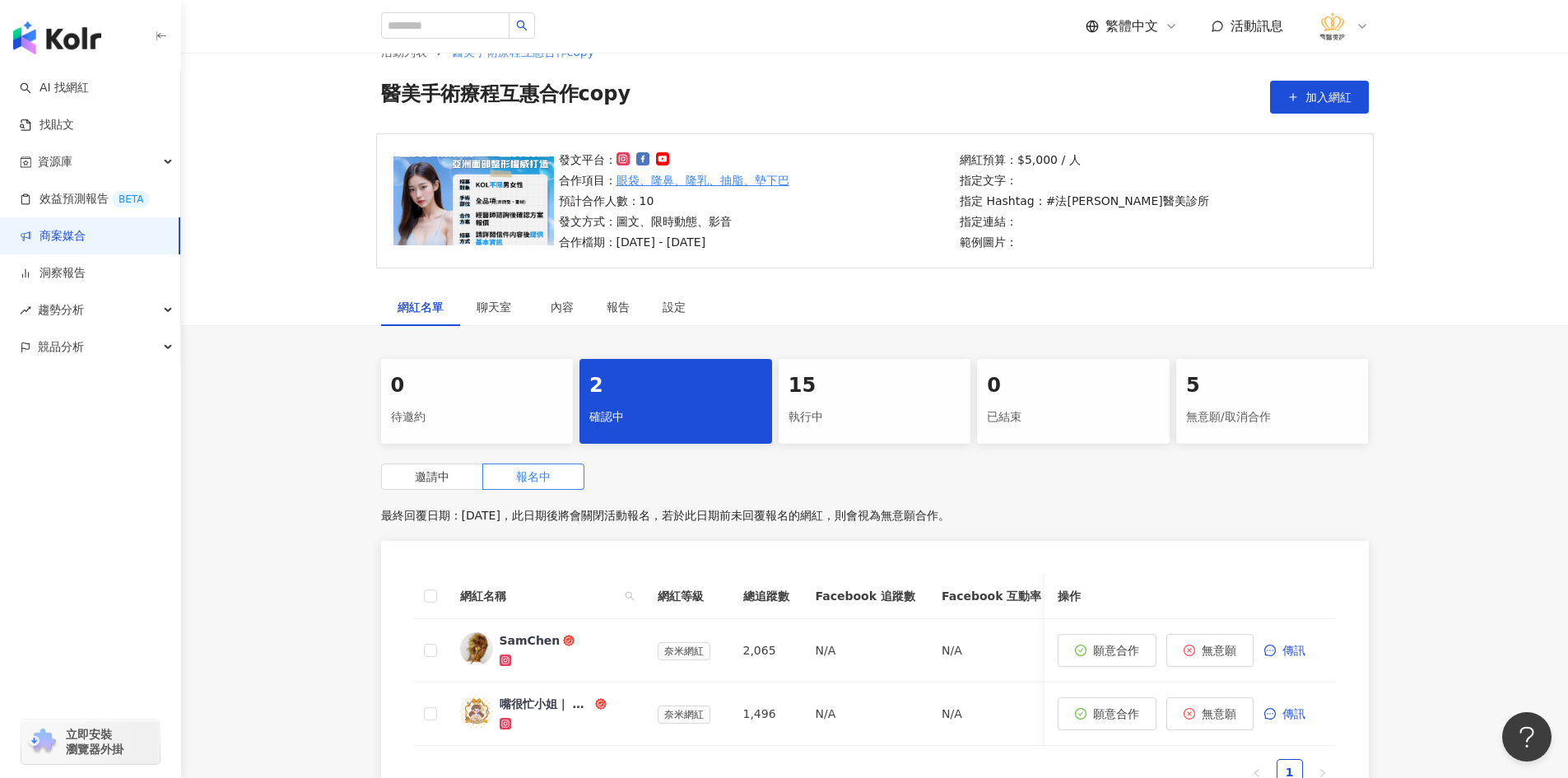
scroll to position [83, 0]
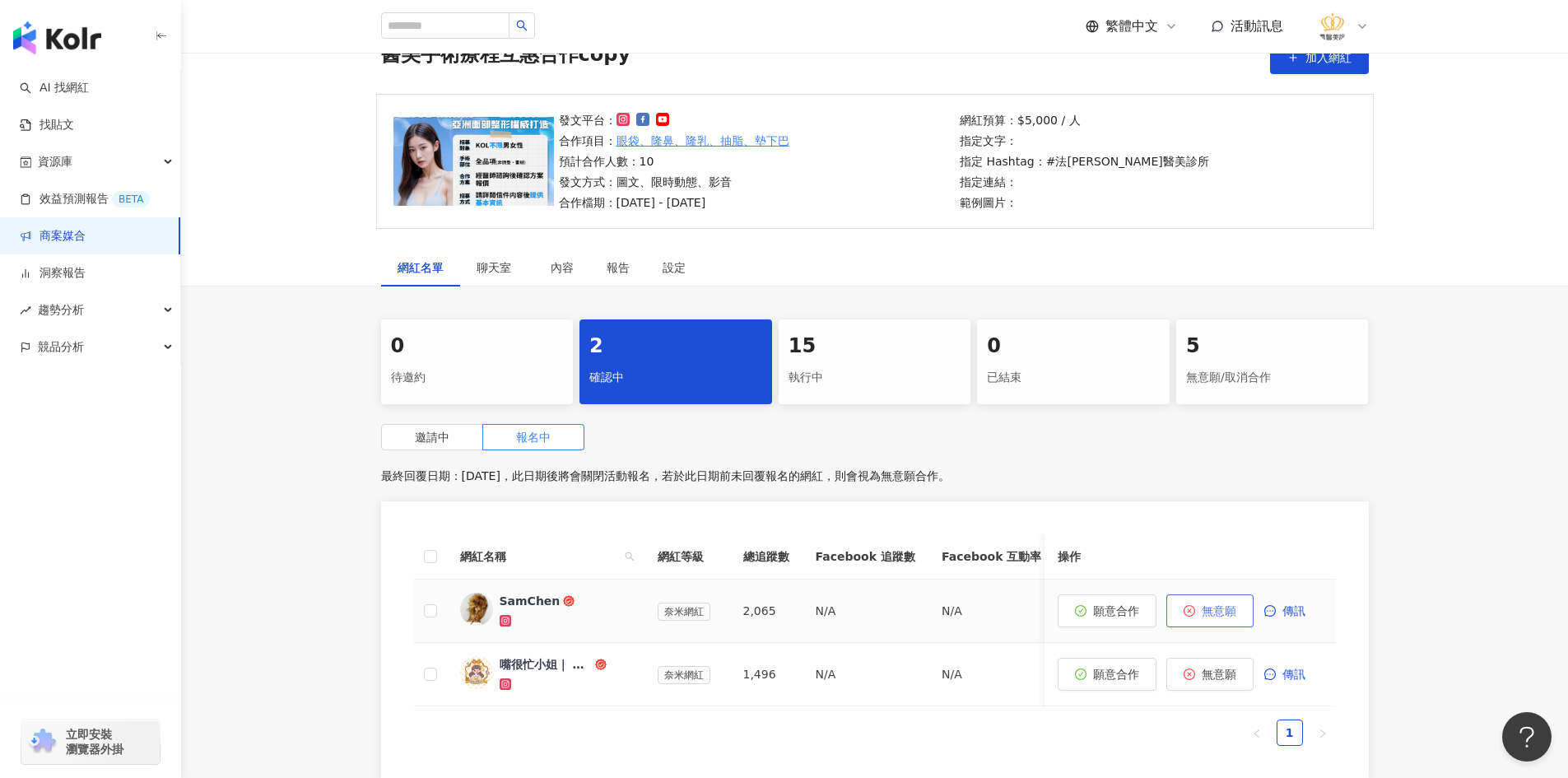
click at [1220, 612] on span "無意願" at bounding box center [1218, 611] width 34 height 13
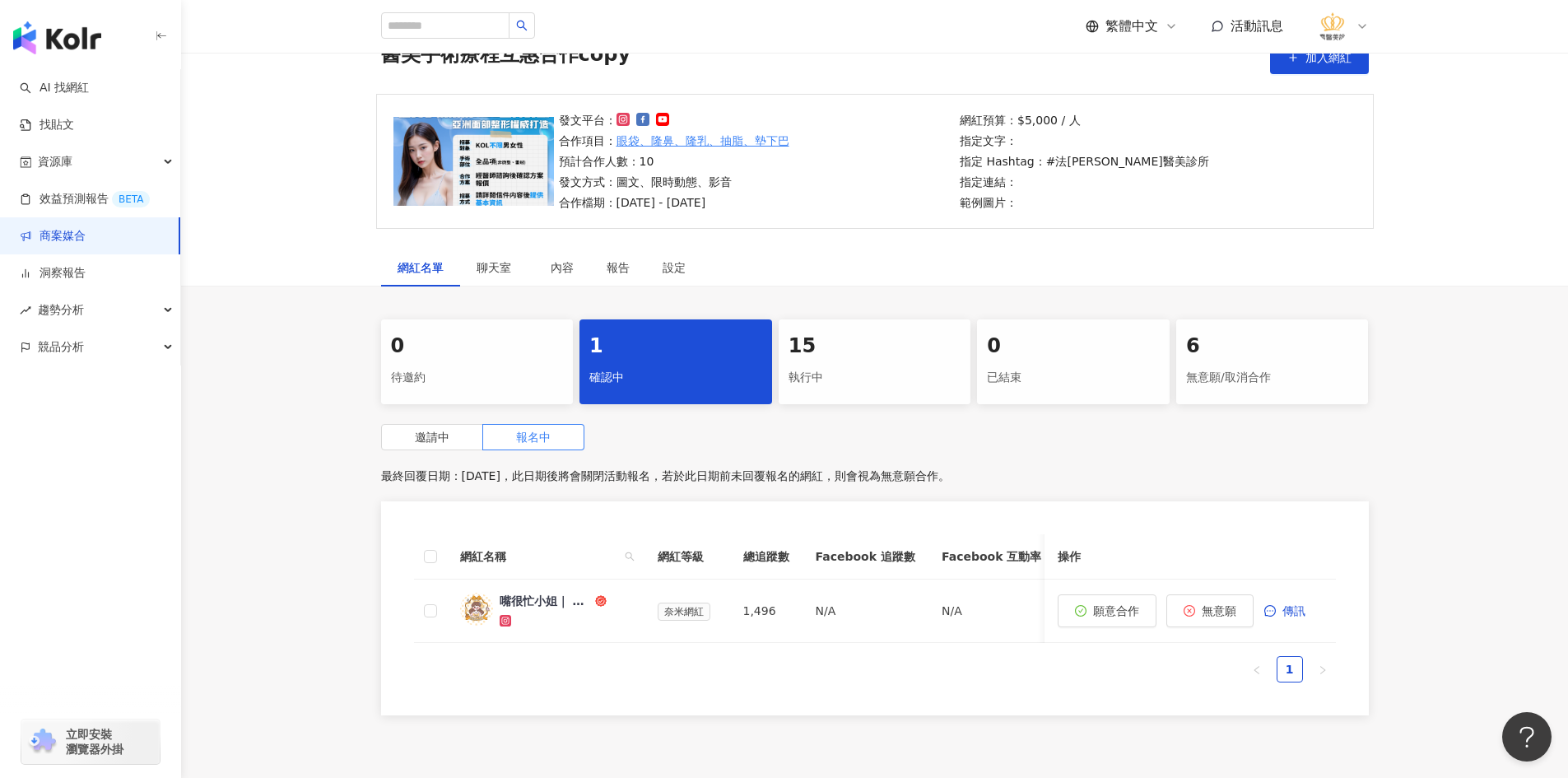
click at [869, 356] on div "15" at bounding box center [874, 347] width 173 height 28
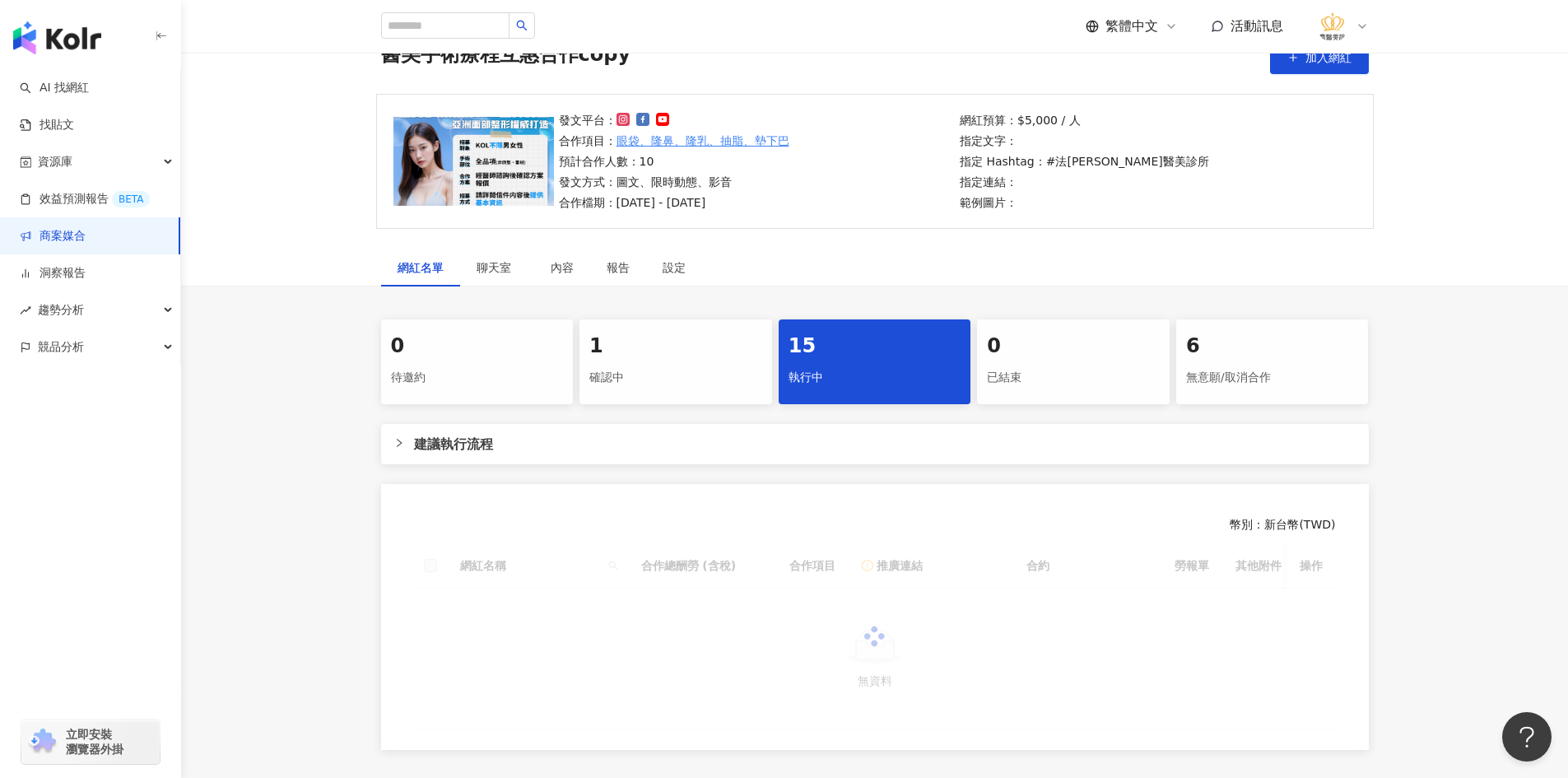
click at [1282, 360] on div "6 無意願/取消合作" at bounding box center [1272, 362] width 193 height 85
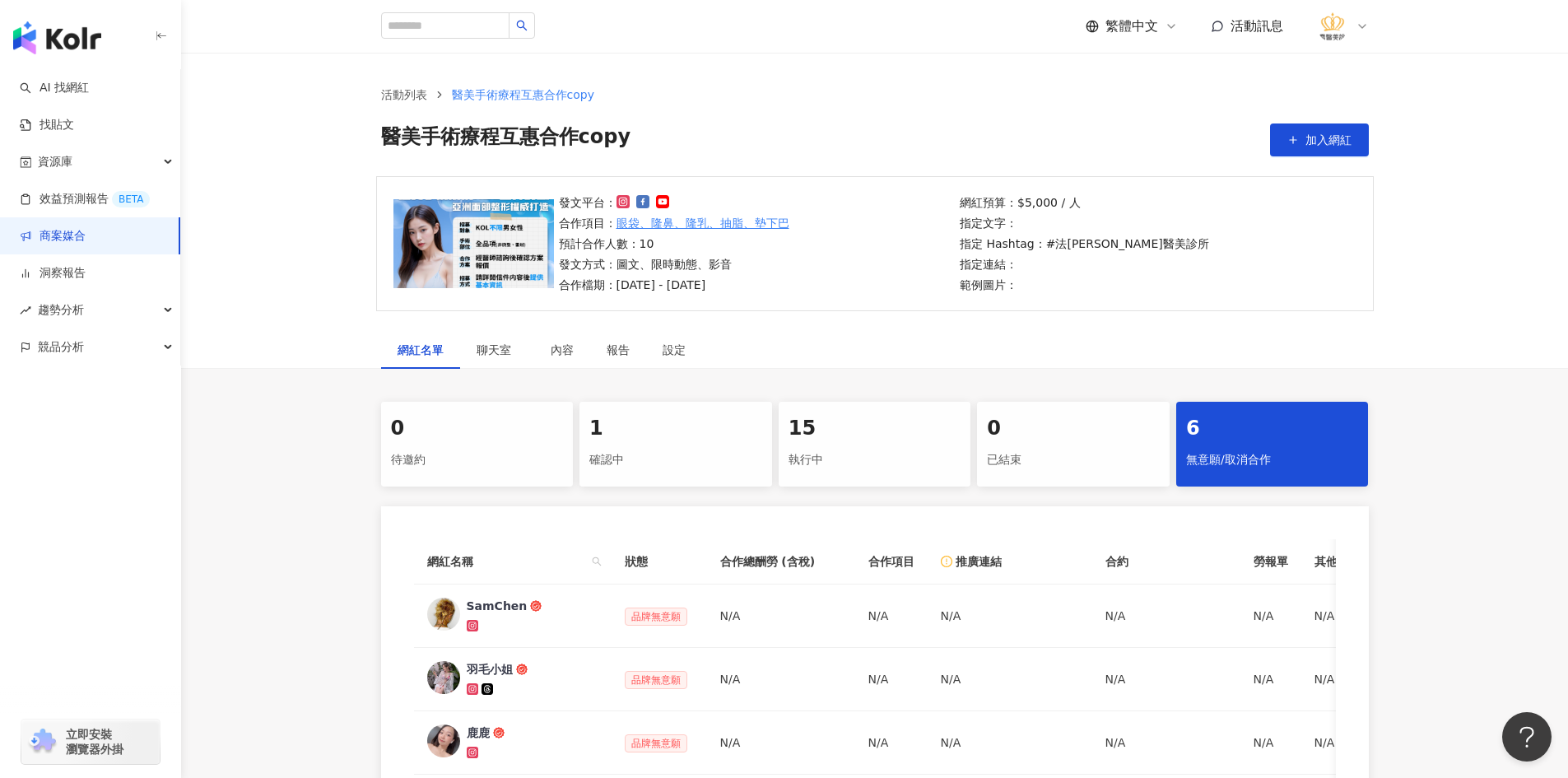
click at [680, 458] on div "確認中" at bounding box center [675, 460] width 173 height 28
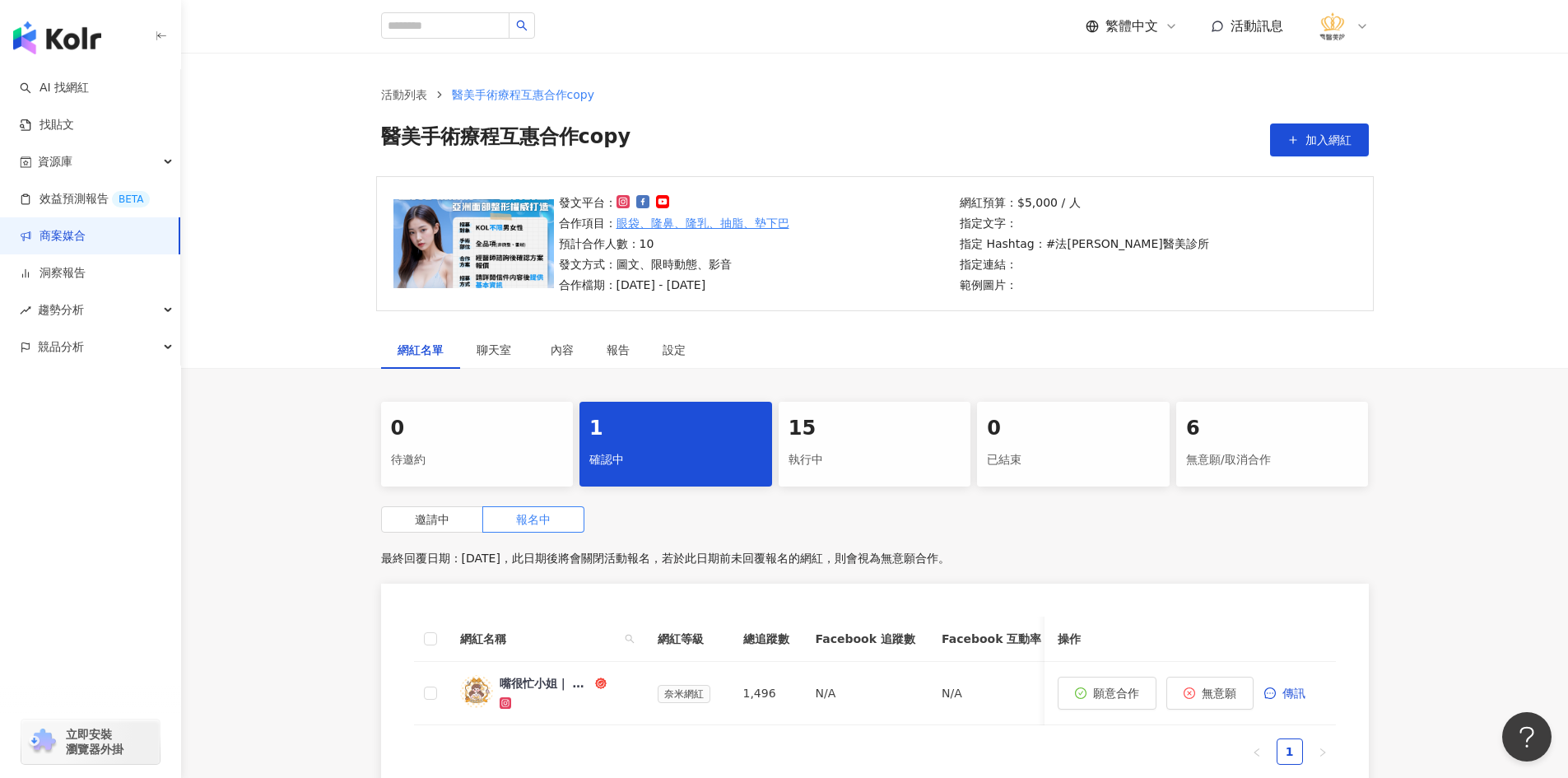
click at [305, 471] on div "0 待邀約 1 確認中 15 執行中 0 已結束 6 無意願/取消合作 邀請中 報名中 最終回覆日期：2025/10/31，此日期後將會關閉活動報名，若於此日…" at bounding box center [874, 605] width 1386 height 406
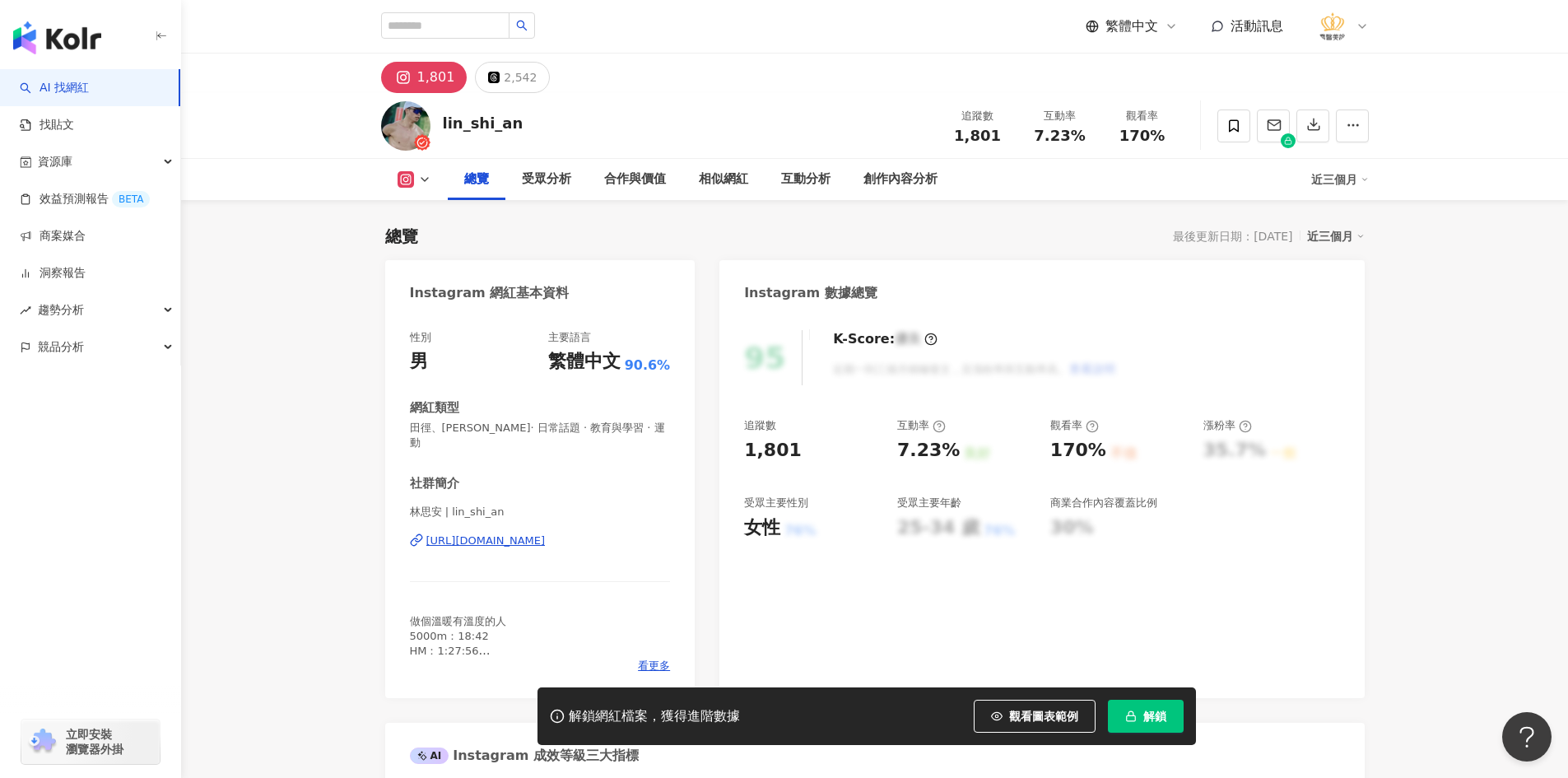
click at [546, 534] on div "[URL][DOMAIN_NAME]" at bounding box center [485, 541] width 119 height 15
